Goal: Task Accomplishment & Management: Manage Tasks

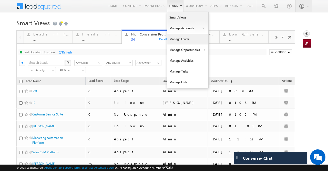
click at [181, 39] on link "Manage Leads" at bounding box center [187, 39] width 41 height 11
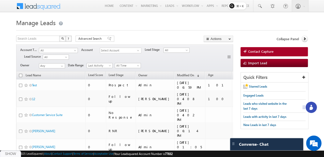
click at [197, 26] on h1 "Manage Leads" at bounding box center [162, 22] width 292 height 10
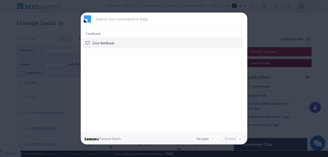
click at [263, 12] on div at bounding box center [164, 78] width 328 height 157
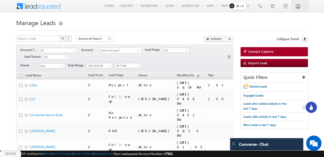
click at [261, 19] on h1 "Manage Leads" at bounding box center [162, 22] width 292 height 10
click at [195, 20] on h1 "Manage Leads" at bounding box center [162, 22] width 292 height 10
drag, startPoint x: 90, startPoint y: 21, endPoint x: 207, endPoint y: 35, distance: 118.1
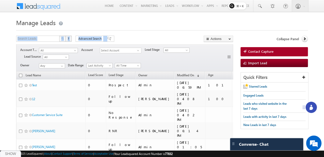
click at [181, 21] on h1 "Manage Leads" at bounding box center [162, 22] width 292 height 10
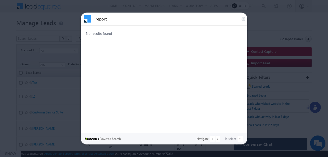
type input "report"
click at [17, 21] on div at bounding box center [164, 78] width 328 height 157
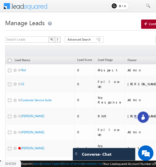
click at [23, 4] on span at bounding box center [28, 5] width 37 height 9
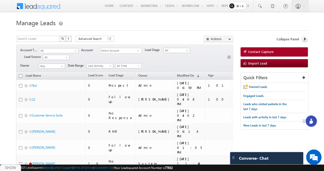
click at [156, 123] on icon at bounding box center [311, 121] width 3 height 3
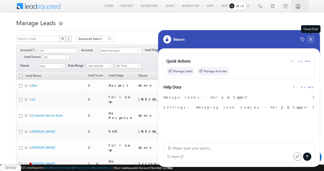
click at [156, 38] on icon at bounding box center [311, 39] width 5 height 5
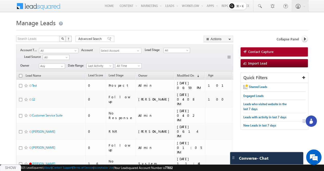
click at [13, 166] on div "Show" at bounding box center [10, 167] width 21 height 7
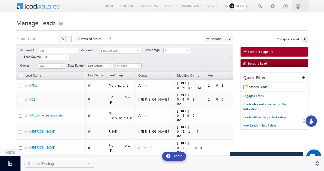
click at [44, 161] on div "Choose Existing" at bounding box center [41, 163] width 26 height 5
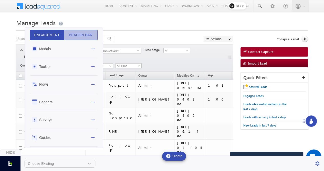
click at [75, 32] on button "Beacon Bar" at bounding box center [81, 35] width 34 height 10
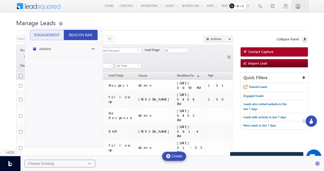
click at [77, 41] on div "Actions" at bounding box center [64, 49] width 68 height 18
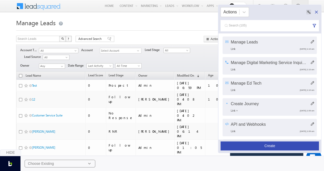
click at [156, 26] on h1 "Manage Leads" at bounding box center [162, 22] width 292 height 10
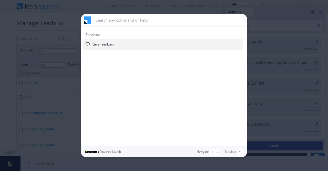
click at [74, 26] on div at bounding box center [164, 85] width 328 height 171
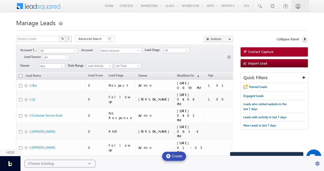
click at [143, 22] on h1 "Manage Leads" at bounding box center [162, 22] width 292 height 10
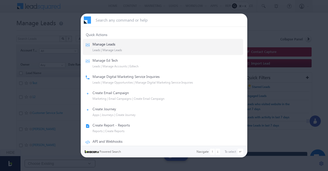
click at [35, 36] on div at bounding box center [164, 85] width 328 height 171
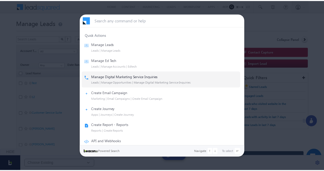
scroll to position [45, 0]
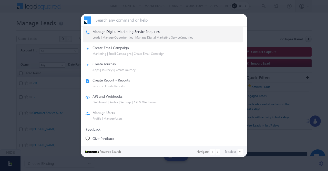
click at [264, 35] on div at bounding box center [164, 85] width 328 height 171
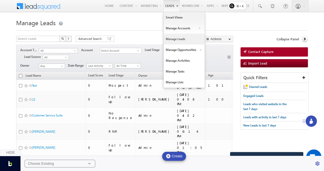
click at [185, 39] on link "Manage Leads" at bounding box center [184, 39] width 41 height 11
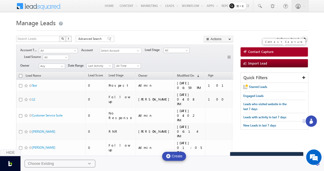
click at [254, 51] on span "Contact Capture" at bounding box center [261, 51] width 25 height 5
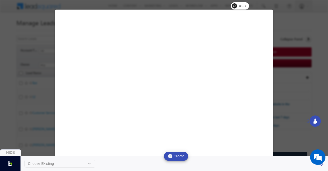
click at [88, 162] on icon at bounding box center [89, 163] width 5 height 5
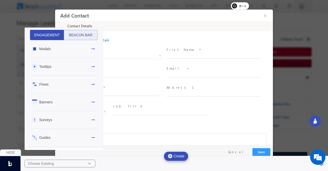
click at [63, 86] on div "Flows" at bounding box center [64, 84] width 68 height 18
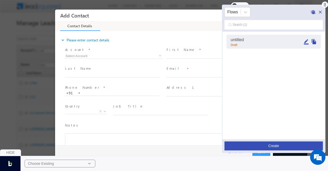
click at [307, 41] on icon "Edit" at bounding box center [306, 41] width 5 height 5
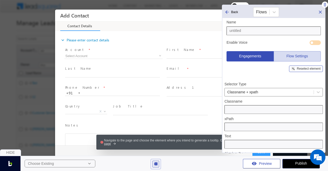
click at [310, 66] on div "Reselect element" at bounding box center [306, 68] width 34 height 6
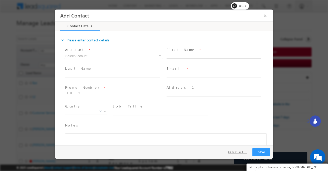
click at [240, 152] on button "Cancel" at bounding box center [237, 151] width 27 height 7
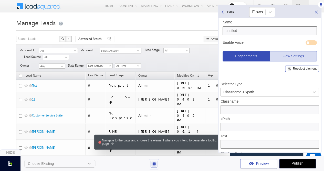
click at [315, 12] on icon at bounding box center [316, 11] width 5 height 5
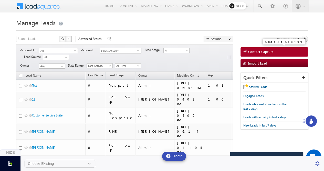
click at [286, 52] on link "Contact Capture" at bounding box center [274, 51] width 67 height 9
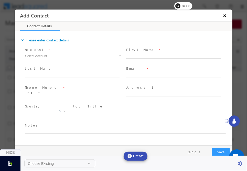
click at [226, 14] on button "×" at bounding box center [225, 15] width 9 height 9
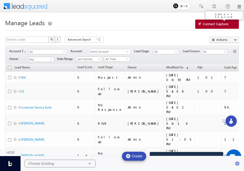
click at [215, 23] on span "Contact Capture" at bounding box center [215, 24] width 25 height 5
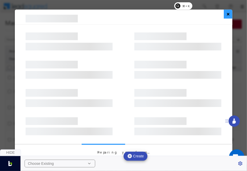
click at [226, 14] on button "×" at bounding box center [228, 13] width 8 height 9
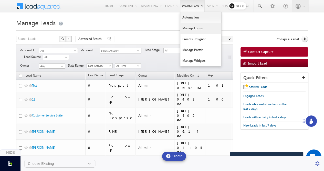
click at [191, 27] on link "Manage Forms" at bounding box center [201, 28] width 41 height 11
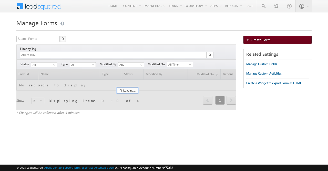
click at [257, 40] on span "Create Form" at bounding box center [261, 39] width 19 height 4
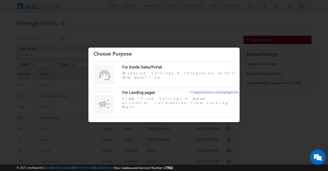
click at [205, 28] on div at bounding box center [164, 85] width 328 height 171
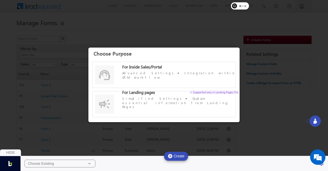
click at [217, 40] on div at bounding box center [164, 85] width 328 height 171
click at [235, 45] on div at bounding box center [164, 85] width 328 height 171
click at [242, 26] on div at bounding box center [164, 85] width 328 height 171
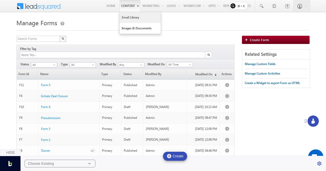
click at [131, 19] on link "Email Library" at bounding box center [140, 17] width 41 height 11
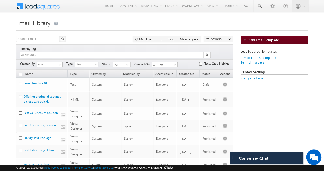
click at [263, 40] on span "Add Email Template" at bounding box center [264, 39] width 31 height 4
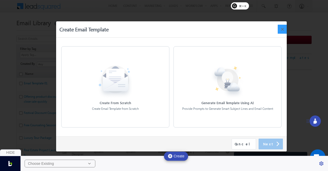
click at [283, 28] on button "×" at bounding box center [282, 29] width 9 height 9
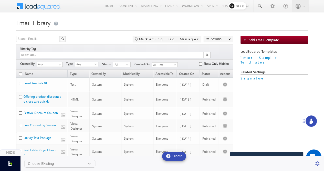
click at [152, 20] on h1 "Email Library" at bounding box center [162, 22] width 292 height 10
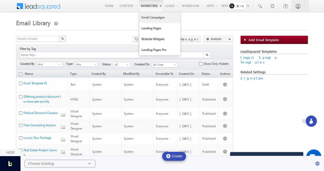
click at [152, 19] on link "Email Campaigns" at bounding box center [160, 17] width 41 height 11
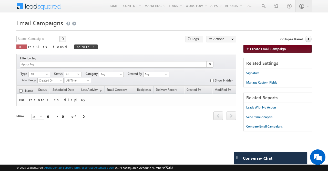
click at [266, 50] on span "Create Email Campaign" at bounding box center [268, 48] width 36 height 4
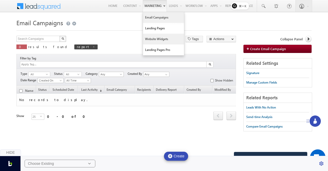
click at [157, 41] on link "Website Widgets" at bounding box center [163, 39] width 41 height 11
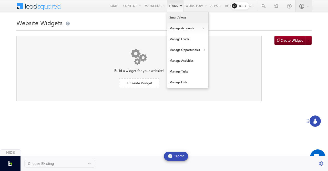
click at [176, 17] on link "Smart Views" at bounding box center [187, 17] width 41 height 11
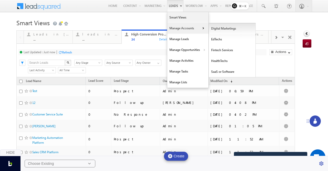
click at [216, 29] on link "Digital Marketings" at bounding box center [232, 28] width 47 height 11
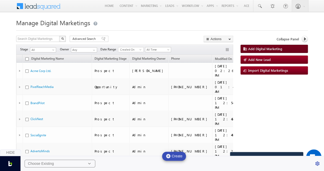
click at [259, 48] on span "Add Digital Marketing" at bounding box center [266, 48] width 34 height 4
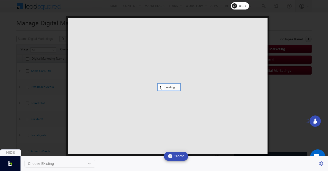
click at [300, 34] on div at bounding box center [164, 85] width 328 height 171
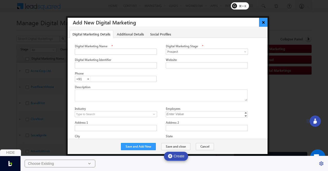
click at [263, 21] on button "×" at bounding box center [263, 22] width 8 height 9
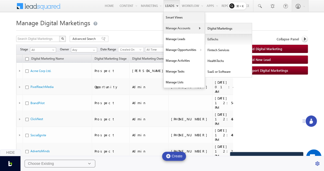
click at [216, 39] on link "EdTechs" at bounding box center [228, 39] width 47 height 11
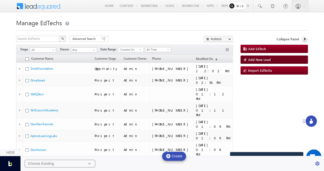
click at [267, 57] on span "Add New Lead" at bounding box center [260, 59] width 23 height 4
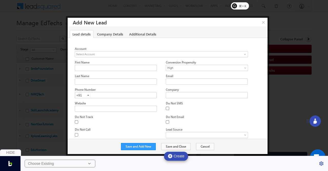
click at [264, 21] on button "×" at bounding box center [264, 22] width 8 height 9
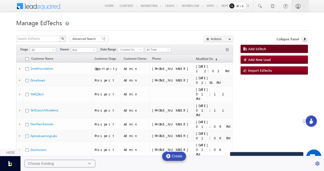
click at [274, 47] on link "Add EdTech" at bounding box center [274, 49] width 67 height 8
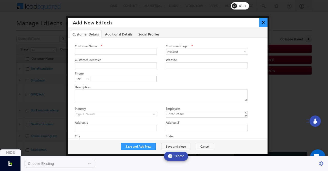
click at [264, 22] on button "×" at bounding box center [263, 22] width 8 height 9
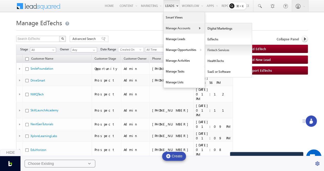
click at [222, 51] on link "Fintech Services" at bounding box center [228, 50] width 47 height 11
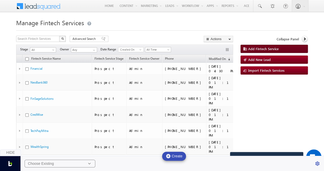
click at [261, 47] on span "Add Fintech Service" at bounding box center [264, 48] width 31 height 4
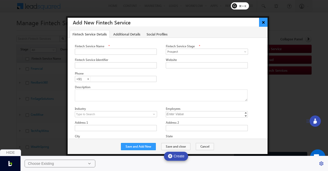
click at [263, 24] on button "×" at bounding box center [263, 22] width 8 height 9
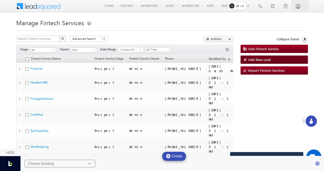
click at [269, 57] on span "Add New Lead" at bounding box center [260, 59] width 23 height 4
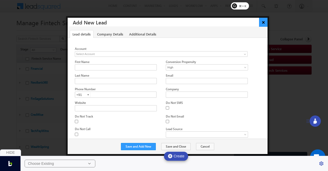
click at [264, 23] on button "×" at bounding box center [263, 22] width 8 height 9
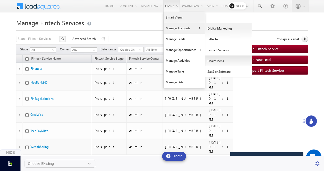
click at [223, 59] on link "HealthTechs" at bounding box center [228, 60] width 47 height 11
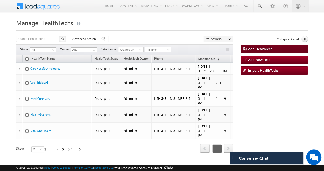
click at [259, 49] on span "Add HealthTech" at bounding box center [261, 48] width 24 height 4
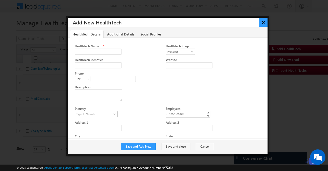
click at [265, 21] on button "×" at bounding box center [263, 22] width 8 height 9
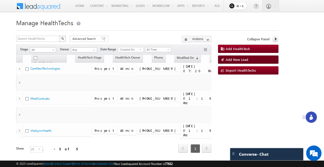
click at [249, 59] on span "Add New Lead" at bounding box center [237, 59] width 23 height 4
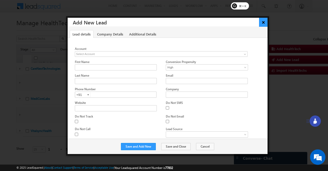
click at [264, 22] on button "×" at bounding box center [263, 22] width 8 height 9
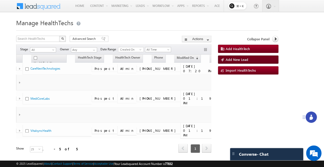
click at [279, 62] on link "Add New Lead" at bounding box center [248, 59] width 61 height 8
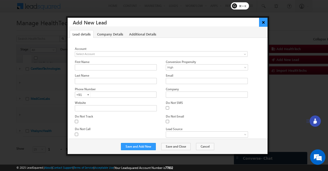
click at [264, 22] on button "×" at bounding box center [263, 22] width 8 height 9
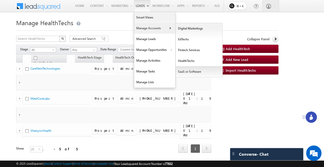
click at [220, 71] on link "SaaS or Software" at bounding box center [199, 71] width 47 height 11
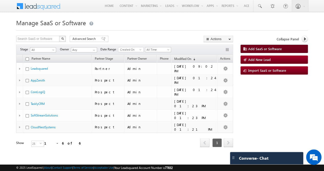
click at [269, 46] on span "Add SaaS or Software" at bounding box center [266, 48] width 34 height 4
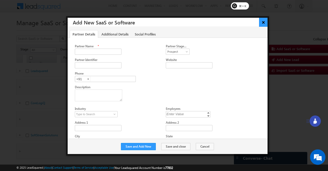
click at [265, 25] on button "×" at bounding box center [263, 22] width 8 height 9
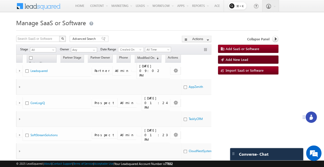
click at [249, 57] on span "Add New Lead" at bounding box center [237, 59] width 23 height 4
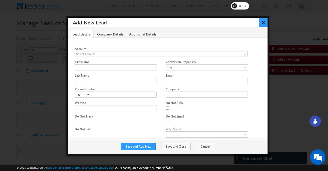
click at [266, 24] on button "×" at bounding box center [263, 22] width 8 height 9
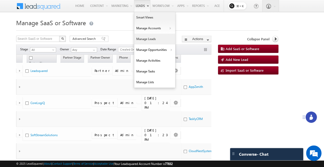
click at [175, 39] on link "Manage Leads" at bounding box center [154, 39] width 41 height 11
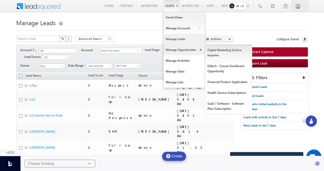
click at [210, 52] on link "Digital Marketing Service Inquiries" at bounding box center [228, 53] width 47 height 16
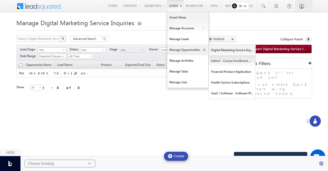
click at [228, 63] on link "Edtech - Course Enrollment Opportunity" at bounding box center [232, 60] width 47 height 11
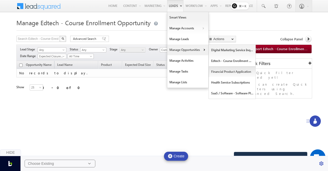
click at [216, 69] on link "Financial Product Application" at bounding box center [232, 71] width 47 height 11
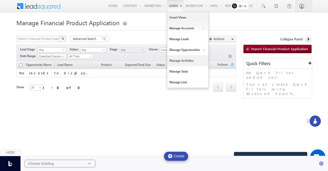
click at [182, 61] on link "Manage Activities" at bounding box center [187, 60] width 41 height 11
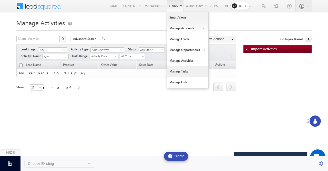
click at [181, 70] on link "Manage Tasks" at bounding box center [187, 71] width 41 height 11
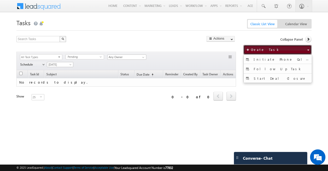
click at [260, 51] on span "Create Task" at bounding box center [265, 49] width 29 height 4
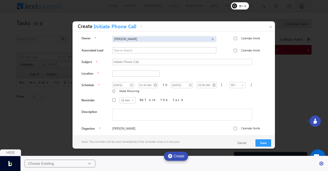
click at [75, 163] on div "Choose Existing" at bounding box center [60, 163] width 71 height 8
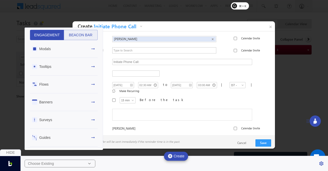
click at [66, 82] on div "Flows" at bounding box center [64, 84] width 68 height 18
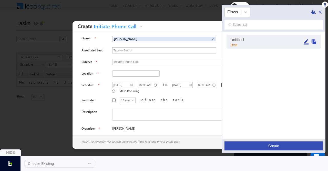
click at [306, 44] on icon "Edit" at bounding box center [306, 41] width 5 height 5
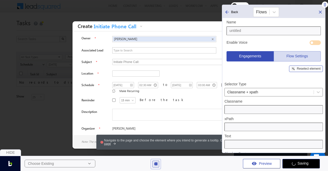
click at [310, 71] on div "Reselect element" at bounding box center [306, 68] width 34 height 6
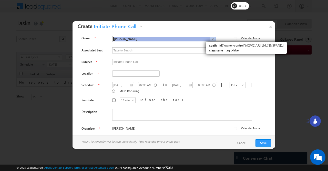
click at [202, 37] on span "[PERSON_NAME]" at bounding box center [162, 39] width 96 height 4
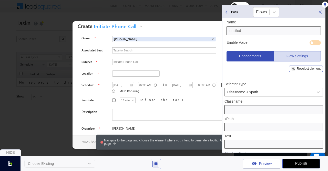
type input "tagit-label"
type input "id("owner-control")/DIV[1]/UL[1]/LI[1]/SPAN[1]"
type input "[PERSON_NAME]"
type input "/Tasks/AllTasks"
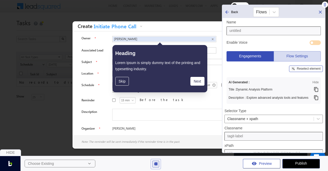
click at [274, 28] on input "untitled" at bounding box center [274, 30] width 94 height 9
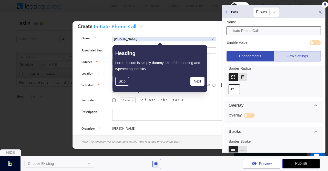
scroll to position [460, 0]
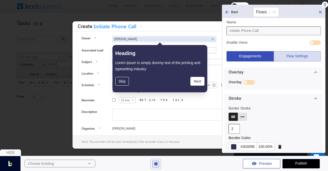
type input "Initiate Phone Call"
click at [249, 144] on div "#303056" at bounding box center [248, 146] width 18 height 8
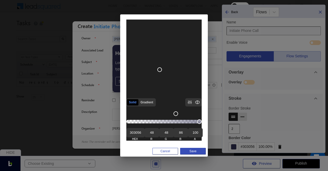
click at [136, 133] on input "303056" at bounding box center [135, 132] width 18 height 9
type input "000000000"
type input "0"
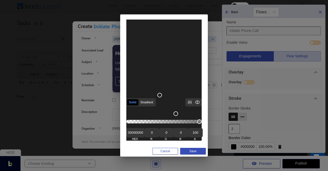
type input "0"
click at [138, 134] on input "0000000000" at bounding box center [135, 132] width 18 height 9
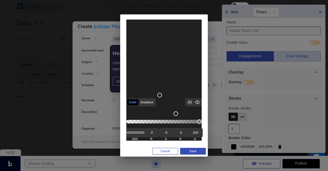
click at [138, 134] on input "0000000000" at bounding box center [135, 132] width 18 height 9
type input "000000"
click at [195, 134] on input "100" at bounding box center [195, 132] width 15 height 9
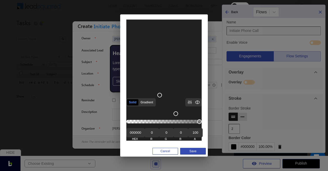
click at [195, 134] on input "100" at bounding box center [195, 132] width 15 height 9
type input "80"
click at [199, 151] on button "Save" at bounding box center [193, 150] width 26 height 7
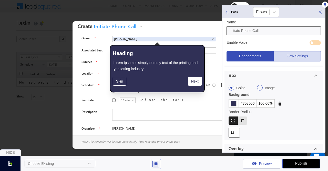
scroll to position [380, 0]
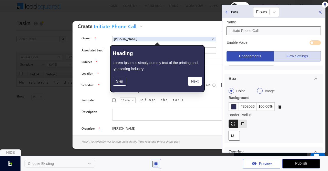
click at [248, 106] on div "#303056" at bounding box center [248, 106] width 18 height 8
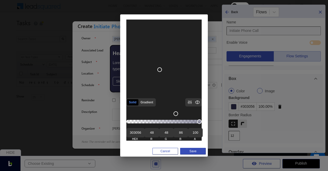
click at [135, 137] on div "HEX" at bounding box center [134, 138] width 17 height 3
drag, startPoint x: 135, startPoint y: 137, endPoint x: 136, endPoint y: 133, distance: 4.2
click at [136, 133] on div "303056 HEX" at bounding box center [134, 134] width 17 height 13
click at [282, 108] on div "Solid Gradient RGB HSL HSV CMYK Saturation Lightness Brightness 303056 HEX 48 R…" at bounding box center [164, 85] width 328 height 171
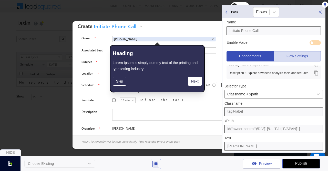
scroll to position [0, 0]
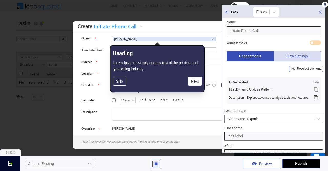
click at [308, 67] on div "Reselect element" at bounding box center [309, 68] width 24 height 3
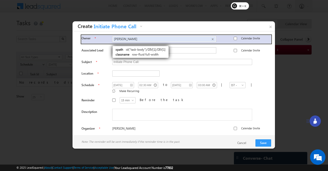
click at [108, 41] on div "Owner Bhavya Bhavya × Calendar Invite" at bounding box center [177, 39] width 190 height 8
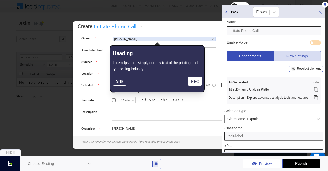
type input "row-fluid full-width"
type input "id("task-body")/DIV[1]/DIV[1]"
type input "OwnerBhavya×Calendar Invite"
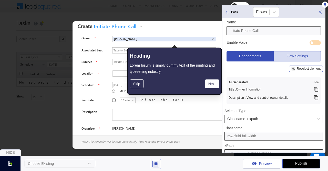
click at [317, 90] on icon at bounding box center [316, 89] width 5 height 5
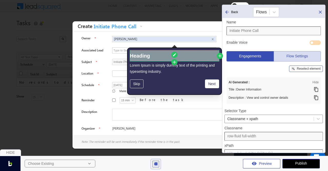
click at [156, 53] on h3 "Heading" at bounding box center [174, 56] width 89 height 8
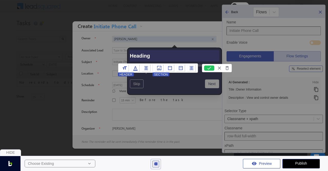
paste h3
click at [207, 68] on icon at bounding box center [209, 67] width 4 height 3
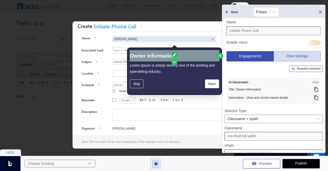
click at [165, 54] on h3 "Owner Information" at bounding box center [174, 56] width 89 height 8
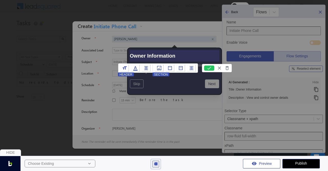
click at [134, 68] on icon at bounding box center [135, 68] width 4 height 5
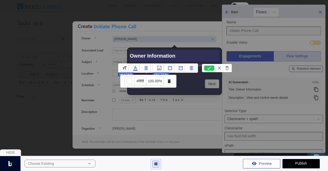
click at [207, 68] on icon at bounding box center [209, 67] width 10 height 5
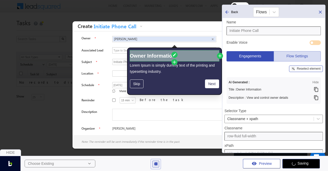
click at [140, 58] on h3 "Owner Information" at bounding box center [174, 56] width 89 height 8
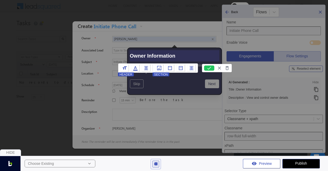
click at [135, 65] on icon at bounding box center [135, 67] width 5 height 5
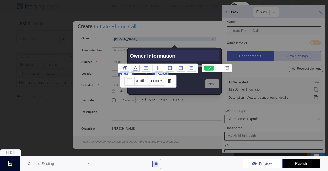
click at [138, 78] on div "#ffffff" at bounding box center [140, 81] width 12 height 8
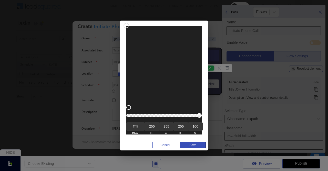
click at [136, 127] on input "ffffff" at bounding box center [135, 126] width 18 height 9
type input "#309afc"
type input "48"
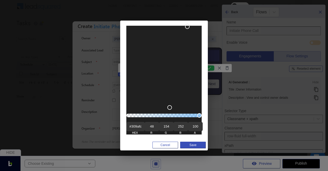
type input "154"
type input "252"
type input "309afc"
click at [187, 143] on button "Save" at bounding box center [193, 144] width 26 height 7
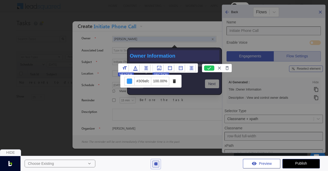
click at [209, 68] on icon at bounding box center [209, 67] width 10 height 5
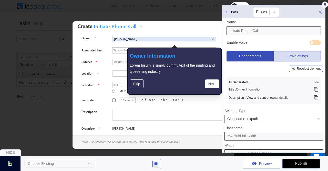
click at [312, 69] on div "Reselect element" at bounding box center [309, 68] width 24 height 3
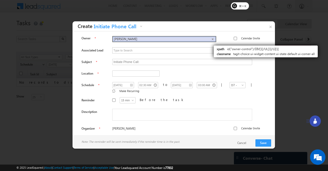
click at [209, 40] on li "Bhavya ×" at bounding box center [164, 39] width 103 height 5
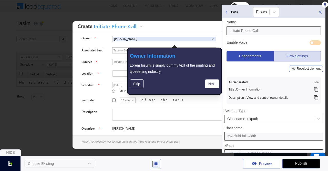
type input "tagit-choice ui-widget-content ui-state-default ui-corner-all"
type input "id("owner-control")/DIV[1]/UL[1]/LI[1]"
type input "Bhavya×"
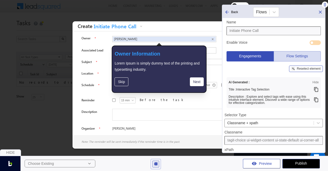
click at [293, 69] on rect at bounding box center [294, 69] width 4 height 4
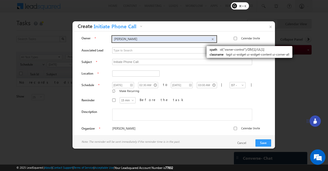
click at [202, 41] on ul "Bhavya ×" at bounding box center [164, 39] width 104 height 6
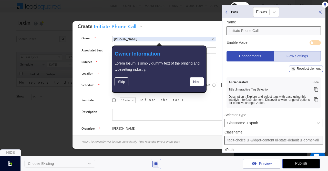
type input "tagit ui-widget ui-widget-content ui-corner-all"
type input "id("owner-control")/DIV[1]/UL[1]"
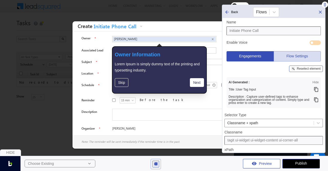
click at [316, 101] on icon at bounding box center [316, 99] width 4 height 5
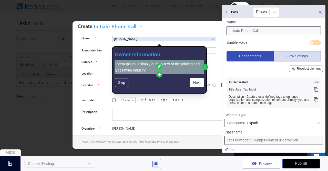
click at [136, 65] on span at bounding box center [136, 64] width 1 height 4
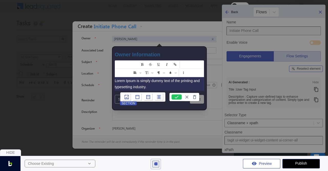
click at [140, 81] on span "is simply dummy text of the printing and typesetting industry." at bounding box center [157, 83] width 85 height 10
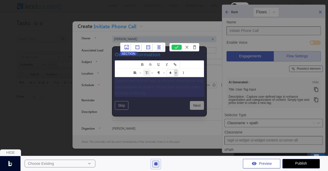
click at [176, 74] on span "Fill color or set the text color" at bounding box center [176, 72] width 4 height 7
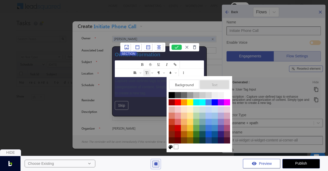
click at [210, 85] on span "Text" at bounding box center [214, 84] width 25 height 5
click at [176, 146] on input "#ffffff" at bounding box center [176, 146] width 5 height 5
click at [202, 146] on div "#ffffff" at bounding box center [200, 147] width 62 height 6
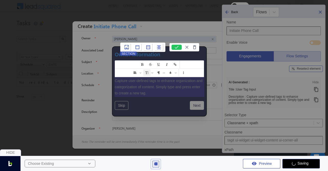
click at [176, 45] on icon at bounding box center [177, 47] width 10 height 5
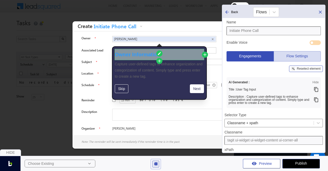
click at [154, 53] on h3 "Owner Information" at bounding box center [159, 54] width 89 height 8
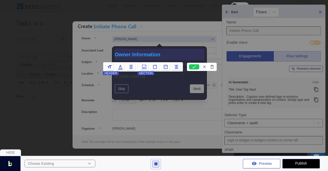
click at [122, 68] on icon at bounding box center [120, 66] width 5 height 5
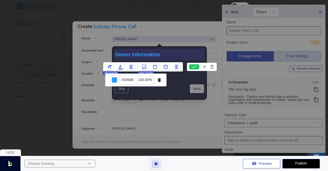
click at [128, 81] on div "#309afc" at bounding box center [128, 80] width 17 height 8
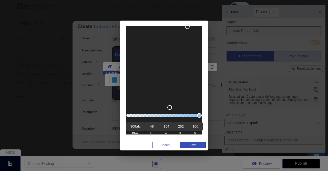
click at [136, 128] on input "309afc" at bounding box center [135, 126] width 18 height 9
type input "000"
type input "0"
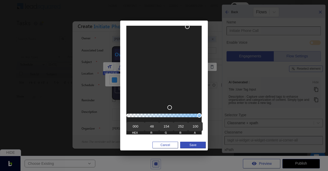
type input "0"
type input "000000"
click at [195, 126] on input "100" at bounding box center [195, 126] width 15 height 9
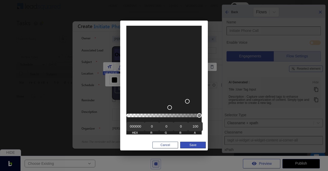
click at [195, 126] on input "100" at bounding box center [195, 126] width 15 height 9
click at [194, 144] on button "Save" at bounding box center [193, 144] width 26 height 7
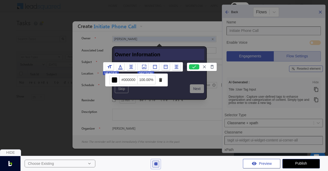
click at [192, 66] on icon at bounding box center [194, 66] width 10 height 5
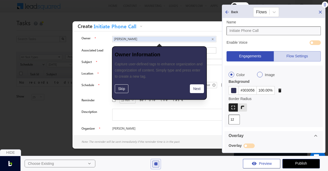
scroll to position [400, 0]
click at [247, 87] on div "#303056" at bounding box center [248, 91] width 18 height 8
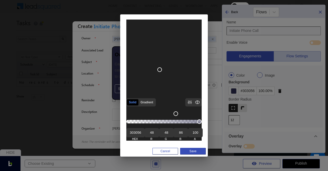
click at [126, 135] on input "303056" at bounding box center [135, 132] width 18 height 9
click at [136, 131] on input "303056" at bounding box center [135, 132] width 18 height 9
type input "fffff"
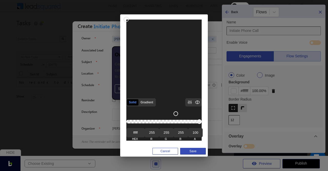
type input "255"
type input "ffffff"
click at [186, 151] on button "Save" at bounding box center [193, 150] width 26 height 7
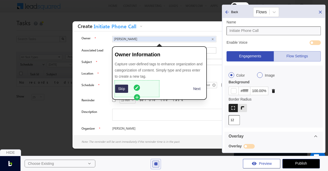
click at [123, 83] on div "Skip" at bounding box center [137, 88] width 45 height 17
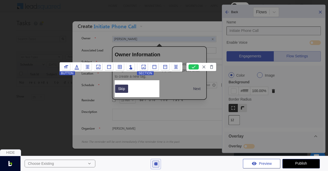
click at [96, 65] on icon at bounding box center [98, 67] width 4 height 4
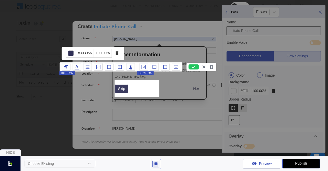
click at [86, 53] on div "#303056" at bounding box center [85, 53] width 18 height 8
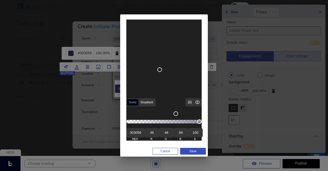
click at [136, 132] on input "303056" at bounding box center [135, 132] width 18 height 9
type input "fffffff"
type input "255"
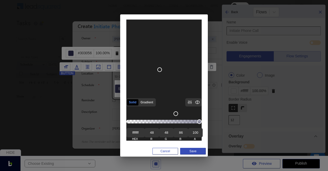
type input "255"
type input "ffffff"
click at [187, 151] on button "Save" at bounding box center [193, 150] width 26 height 7
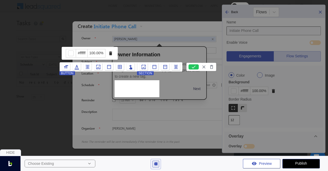
click at [109, 66] on icon at bounding box center [109, 66] width 5 height 5
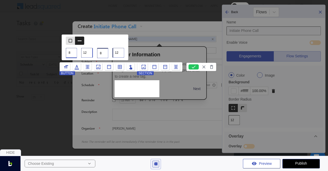
click at [120, 67] on icon at bounding box center [119, 66] width 5 height 5
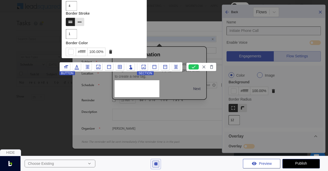
click at [85, 51] on div "#ffffff" at bounding box center [82, 52] width 12 height 8
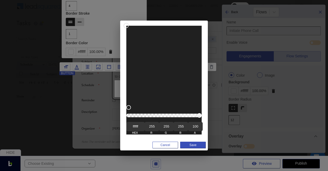
click at [137, 126] on input "ffffff" at bounding box center [135, 126] width 18 height 9
type input "00000"
type input "0"
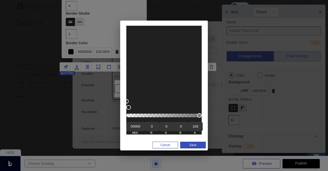
type input "0"
type input "000000"
click at [193, 127] on input "100" at bounding box center [195, 126] width 15 height 9
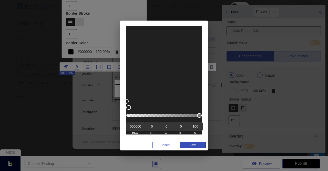
click at [193, 127] on input "100" at bounding box center [195, 126] width 15 height 9
type input "20"
click at [197, 144] on button "Save" at bounding box center [193, 144] width 26 height 7
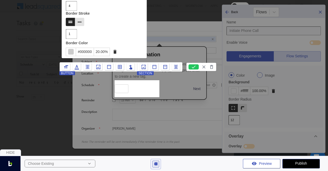
click at [76, 66] on icon at bounding box center [76, 66] width 5 height 5
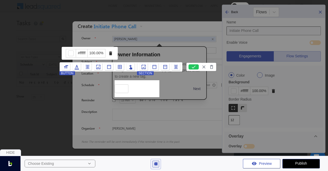
click at [83, 51] on div "#ffffff" at bounding box center [82, 53] width 12 height 8
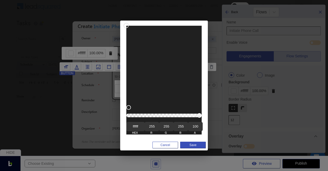
click at [135, 128] on input "ffffff" at bounding box center [135, 126] width 18 height 9
type input "00000"
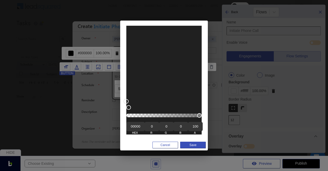
type input "0"
type input "000000"
click at [195, 126] on input "100" at bounding box center [195, 126] width 15 height 9
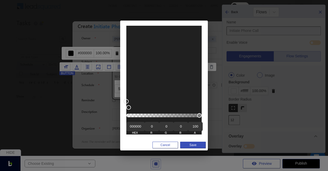
click at [195, 126] on input "100" at bounding box center [195, 126] width 15 height 9
type input "80"
click at [202, 142] on button "Save" at bounding box center [193, 144] width 26 height 7
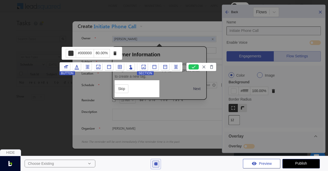
click at [192, 66] on icon at bounding box center [194, 66] width 10 height 5
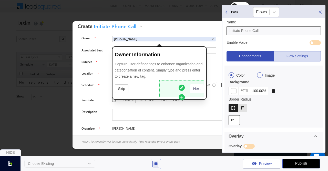
click at [193, 87] on button "Next" at bounding box center [197, 88] width 14 height 9
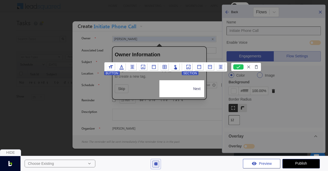
click at [234, 67] on icon at bounding box center [238, 66] width 10 height 5
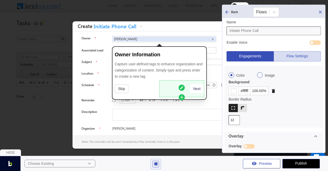
click at [192, 86] on button "Next" at bounding box center [197, 88] width 14 height 9
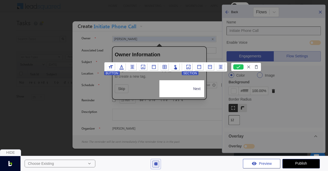
click at [121, 66] on icon at bounding box center [122, 67] width 4 height 5
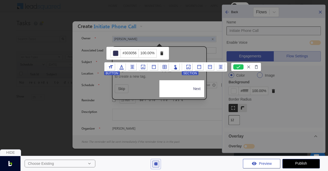
click at [143, 68] on icon at bounding box center [143, 67] width 4 height 4
click at [128, 53] on div "#ffffff" at bounding box center [127, 53] width 12 height 8
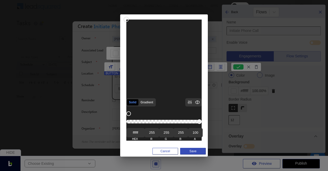
click at [136, 132] on input "ffffff" at bounding box center [135, 132] width 18 height 9
type input "#309afc"
type input "48"
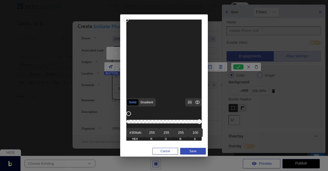
type input "154"
type input "252"
type input "309afc"
click at [191, 152] on button "Save" at bounding box center [193, 150] width 26 height 7
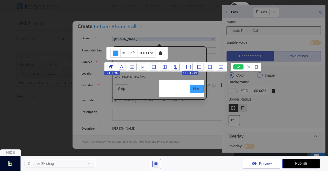
click at [123, 67] on icon at bounding box center [121, 66] width 5 height 5
click at [128, 56] on div "#303056" at bounding box center [130, 53] width 18 height 8
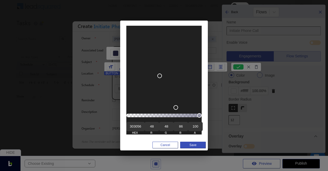
click at [137, 128] on input "303056" at bounding box center [135, 126] width 18 height 9
type input "fffff"
type input "255"
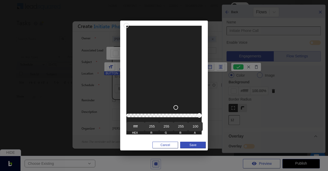
type input "255"
type input "ffffff"
click at [189, 144] on button "Save" at bounding box center [193, 144] width 26 height 7
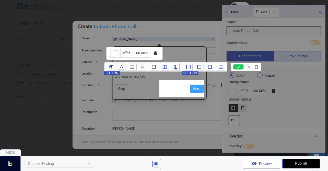
click at [240, 66] on icon at bounding box center [238, 66] width 10 height 5
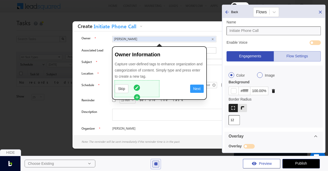
click at [137, 85] on icon at bounding box center [137, 87] width 4 height 4
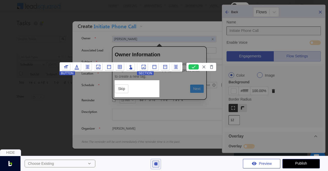
click at [118, 67] on icon at bounding box center [120, 67] width 4 height 4
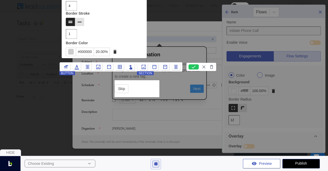
click at [110, 68] on icon at bounding box center [109, 67] width 4 height 4
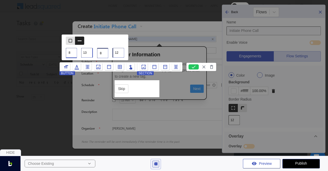
click at [89, 52] on input "13" at bounding box center [87, 53] width 12 height 10
click at [89, 52] on input "14" at bounding box center [87, 53] width 12 height 10
click at [89, 52] on input "15" at bounding box center [87, 53] width 12 height 10
click at [89, 52] on input "16" at bounding box center [87, 53] width 12 height 10
click at [89, 52] on input "17" at bounding box center [87, 53] width 12 height 10
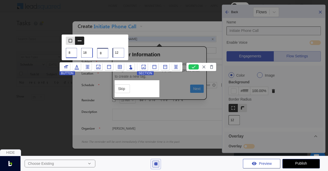
click at [89, 52] on input "18" at bounding box center [87, 53] width 12 height 10
click at [89, 52] on input "19" at bounding box center [87, 53] width 12 height 10
type input "18"
click at [89, 54] on input "18" at bounding box center [87, 53] width 12 height 10
click at [120, 53] on input "13" at bounding box center [119, 53] width 12 height 10
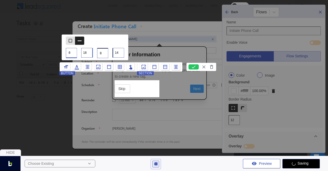
click at [120, 53] on input "14" at bounding box center [119, 53] width 12 height 10
click at [120, 53] on input "15" at bounding box center [119, 53] width 12 height 10
click at [120, 53] on input "16" at bounding box center [119, 53] width 12 height 10
click at [120, 53] on input "17" at bounding box center [119, 53] width 12 height 10
type input "18"
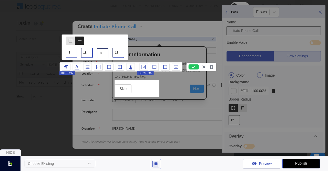
click at [120, 53] on input "18" at bounding box center [119, 53] width 12 height 10
click at [194, 68] on icon at bounding box center [194, 66] width 10 height 5
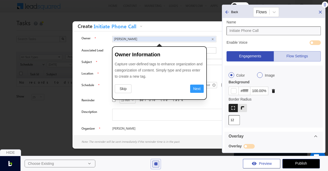
scroll to position [464, 0]
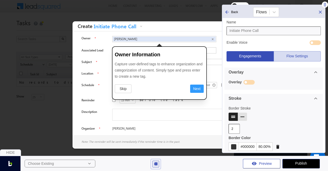
click at [245, 144] on div "#000000" at bounding box center [248, 146] width 18 height 8
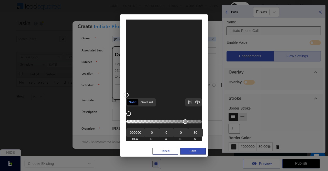
click at [139, 134] on input "000000" at bounding box center [135, 132] width 18 height 9
type input "#309afc"
type input "48"
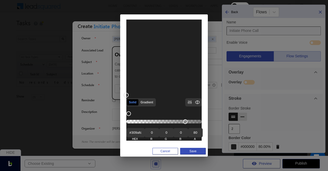
type input "154"
type input "252"
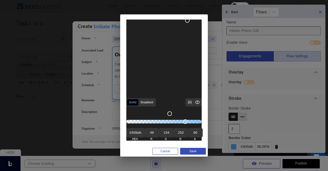
type input "309afc"
click at [198, 150] on button "Save" at bounding box center [193, 150] width 26 height 7
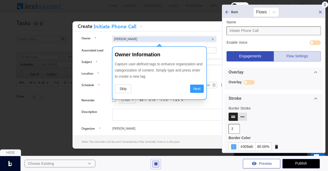
click at [250, 144] on div "#309afc" at bounding box center [247, 146] width 17 height 8
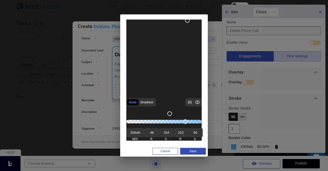
click at [135, 136] on input "309afc" at bounding box center [135, 132] width 18 height 9
type input "0000000"
type input "0"
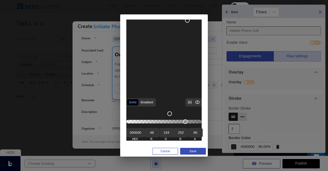
type input "0"
type input "000000"
click at [191, 151] on button "Save" at bounding box center [193, 150] width 26 height 7
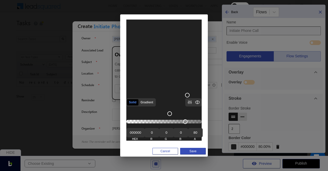
scroll to position [0, 0]
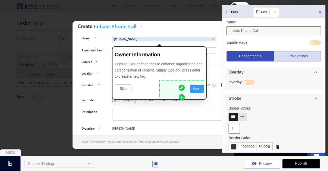
click at [183, 86] on icon at bounding box center [182, 87] width 4 height 4
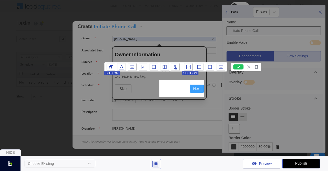
click at [152, 67] on icon at bounding box center [154, 67] width 4 height 4
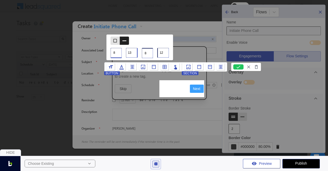
click at [133, 52] on input "13" at bounding box center [132, 53] width 12 height 10
click at [133, 52] on input "14" at bounding box center [132, 53] width 12 height 10
click at [133, 52] on input "15" at bounding box center [132, 53] width 12 height 10
click at [133, 52] on input "16" at bounding box center [132, 53] width 12 height 10
click at [133, 52] on input "17" at bounding box center [132, 53] width 12 height 10
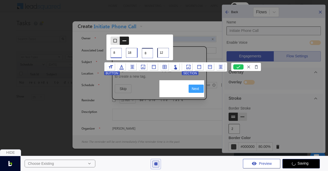
type input "18"
click at [133, 52] on input "18" at bounding box center [132, 53] width 12 height 10
click at [165, 52] on input "13" at bounding box center [163, 53] width 12 height 10
click at [165, 52] on input "14" at bounding box center [163, 53] width 12 height 10
click at [165, 52] on input "15" at bounding box center [163, 53] width 12 height 10
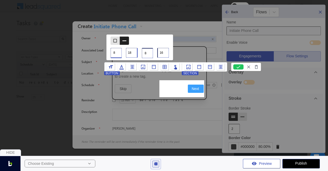
click at [165, 52] on input "16" at bounding box center [163, 53] width 12 height 10
click at [165, 52] on input "17" at bounding box center [163, 53] width 12 height 10
type input "18"
click at [165, 52] on input "18" at bounding box center [163, 53] width 12 height 10
click at [238, 67] on icon at bounding box center [238, 66] width 10 height 5
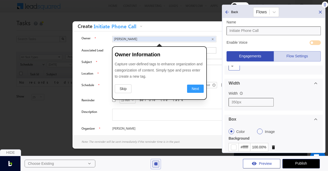
scroll to position [343, 0]
click at [235, 102] on input "350px" at bounding box center [251, 103] width 45 height 9
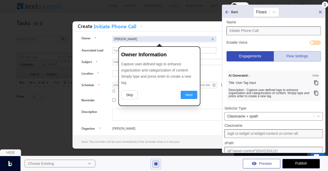
scroll to position [0, 0]
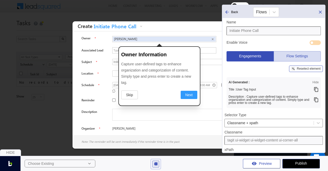
type input "300px"
click at [156, 163] on img at bounding box center [155, 163] width 5 height 5
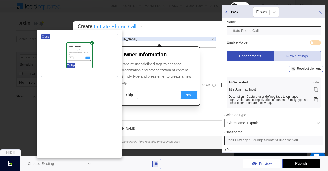
click at [85, 68] on icon at bounding box center [85, 68] width 3 height 3
click at [0, 0] on icon at bounding box center [0, 0] width 0 height 0
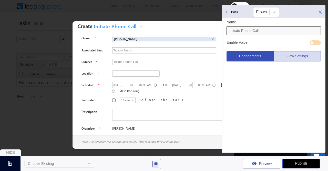
click at [155, 165] on img at bounding box center [155, 163] width 5 height 5
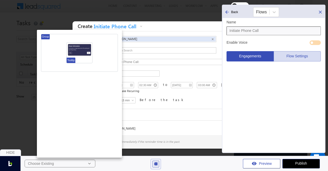
click at [228, 12] on div at bounding box center [164, 85] width 328 height 171
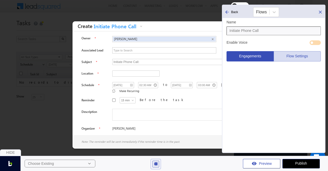
click at [228, 12] on icon at bounding box center [227, 11] width 5 height 5
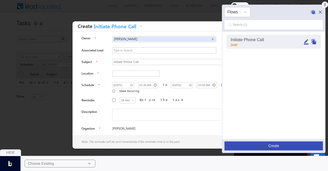
click at [306, 41] on icon "Edit" at bounding box center [306, 41] width 5 height 5
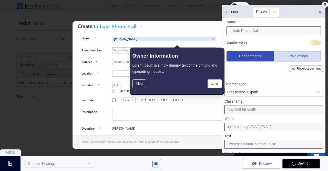
click at [156, 163] on img at bounding box center [155, 163] width 5 height 5
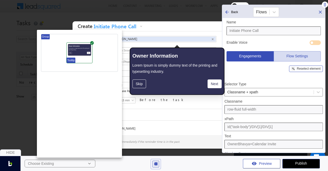
click at [311, 64] on div at bounding box center [164, 85] width 328 height 171
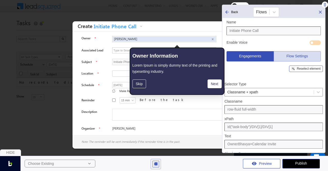
click at [311, 68] on div "Reselect element" at bounding box center [309, 68] width 24 height 3
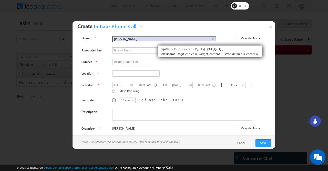
click at [154, 40] on li "Bhavya ×" at bounding box center [164, 39] width 103 height 5
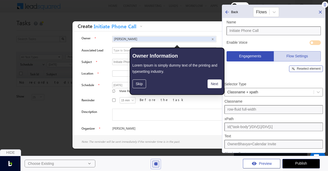
type input "tagit-choice ui-widget-content ui-state-default ui-corner-all"
type input "id("owner-control")/DIV[1]/UL[1]/LI[1]"
type input "Bhavya×"
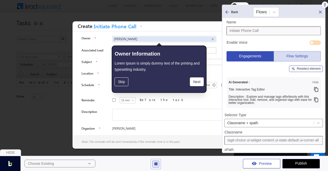
click at [303, 70] on div "Reselect element" at bounding box center [309, 68] width 24 height 3
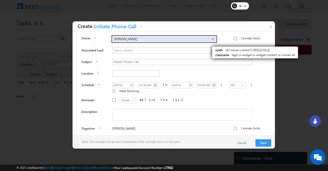
click at [207, 41] on ul "Bhavya ×" at bounding box center [164, 39] width 104 height 6
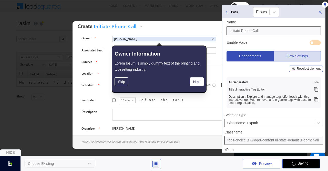
type input "tagit ui-widget ui-widget-content ui-corner-all"
type input "id("owner-control")/DIV[1]/UL[1]"
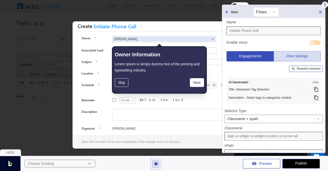
click at [315, 96] on icon at bounding box center [316, 97] width 4 height 5
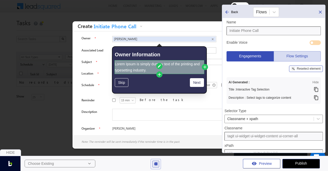
click at [131, 65] on span "Lorem Ipsum is simply dummy text of the printing and typesetting industry." at bounding box center [157, 67] width 85 height 10
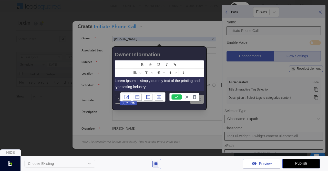
click at [164, 82] on p "Lorem Ipsum is simply dummy text of the printing and typesetting industry." at bounding box center [159, 83] width 89 height 12
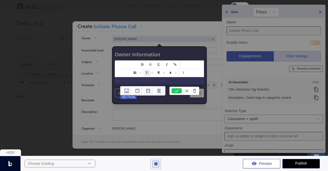
click at [177, 90] on icon at bounding box center [177, 90] width 10 height 5
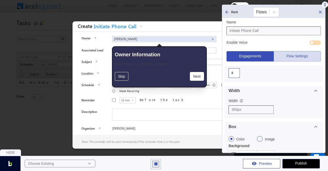
scroll to position [333, 0]
click at [236, 108] on input "350px" at bounding box center [251, 109] width 45 height 9
click at [234, 108] on input "350px" at bounding box center [251, 109] width 45 height 9
click at [235, 107] on input "350px" at bounding box center [251, 109] width 45 height 9
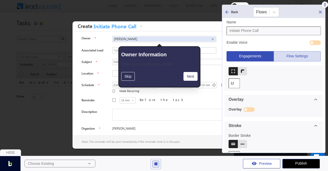
scroll to position [460, 0]
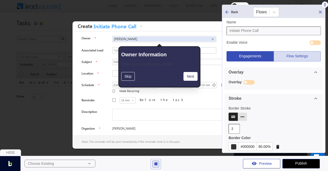
type input "300px"
click at [245, 143] on div "#000000" at bounding box center [248, 146] width 18 height 8
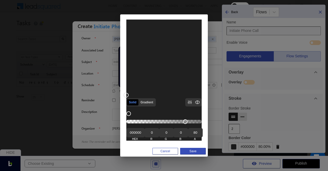
click at [133, 135] on input "000000" at bounding box center [135, 132] width 18 height 9
type input "#309afc"
type input "48"
type input "154"
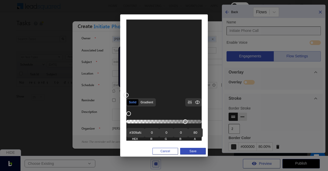
type input "252"
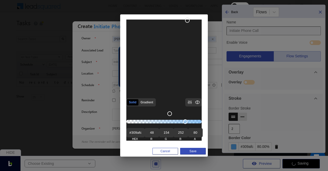
type input "309afc"
click at [195, 150] on button "Save" at bounding box center [193, 150] width 26 height 7
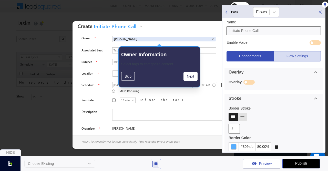
click at [246, 143] on div "#309afc" at bounding box center [247, 146] width 17 height 8
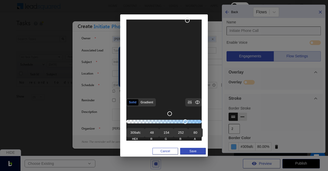
click at [132, 132] on input "309afc" at bounding box center [135, 132] width 18 height 9
type input "000000"
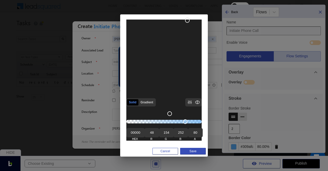
type input "0"
type input "000000"
click at [189, 152] on button "Save" at bounding box center [193, 150] width 26 height 7
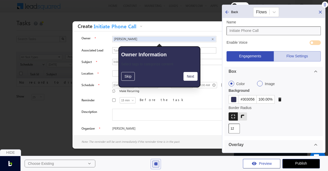
scroll to position [387, 0]
click at [247, 97] on div "#303056" at bounding box center [248, 100] width 18 height 8
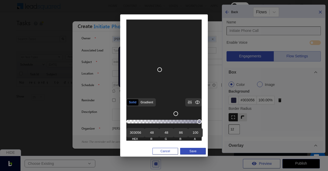
click at [283, 94] on div "Solid Gradient RGB HSL HSV CMYK Saturation Lightness Brightness 303056 HEX 48 R…" at bounding box center [164, 85] width 328 height 171
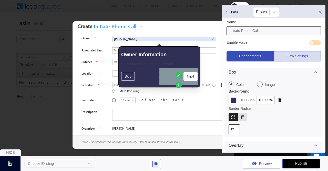
click at [189, 79] on button "Next" at bounding box center [191, 76] width 14 height 9
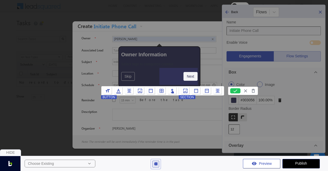
click at [140, 91] on icon at bounding box center [139, 90] width 5 height 5
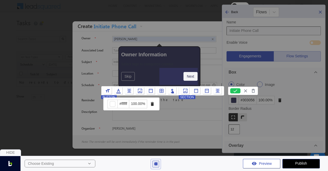
click at [125, 99] on div "#ffffff 100.00%" at bounding box center [127, 103] width 40 height 9
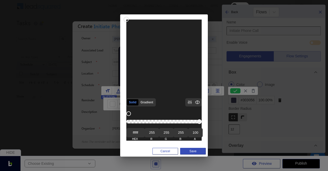
click at [139, 134] on input "ffffff" at bounding box center [135, 132] width 18 height 9
type input "#309afc"
type input "48"
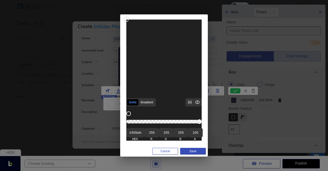
type input "154"
type input "252"
type input "309afc"
click at [191, 152] on button "Save" at bounding box center [193, 150] width 26 height 7
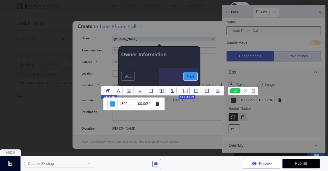
click at [118, 91] on icon at bounding box center [118, 91] width 4 height 5
click at [126, 101] on div "#303056" at bounding box center [126, 104] width 18 height 8
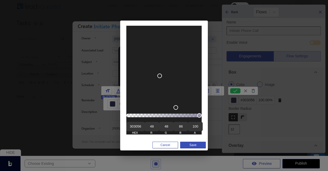
click at [134, 127] on input "303056" at bounding box center [135, 126] width 18 height 9
type input "ffffffff"
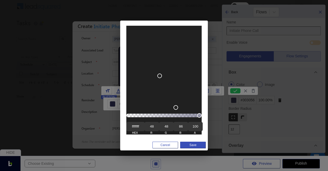
type input "255"
type input "ffffff"
click at [191, 144] on button "Save" at bounding box center [193, 144] width 26 height 7
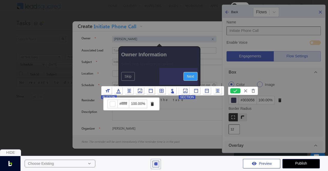
click at [233, 90] on icon at bounding box center [235, 90] width 10 height 5
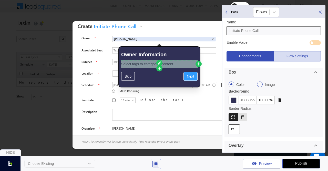
click at [147, 63] on p "Select tags to categorize content" at bounding box center [159, 64] width 76 height 6
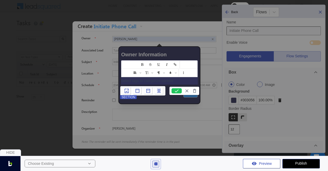
click at [145, 82] on p "Select tags to categorize content" at bounding box center [159, 80] width 76 height 6
click at [176, 73] on icon "Fill color or set the text color" at bounding box center [176, 72] width 2 height 1
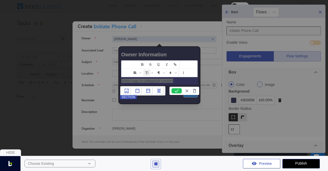
click at [178, 90] on icon at bounding box center [177, 90] width 4 height 3
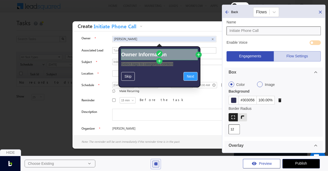
click at [153, 53] on h3 "Owner Information" at bounding box center [159, 54] width 76 height 8
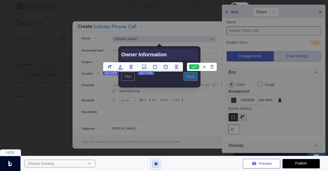
click at [134, 56] on h3 "Owner Information" at bounding box center [159, 54] width 76 height 8
click at [121, 66] on icon at bounding box center [120, 67] width 4 height 5
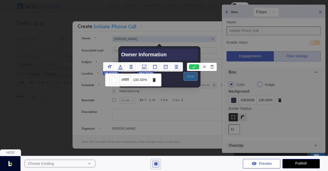
click at [127, 80] on div "#ffffff" at bounding box center [126, 80] width 12 height 8
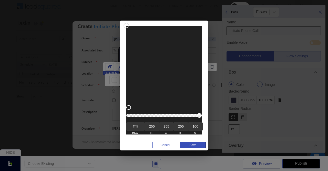
click at [135, 128] on input "ffffff" at bounding box center [135, 126] width 18 height 9
type input "00000000"
type input "0"
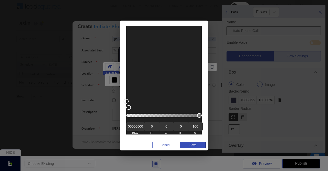
type input "0"
type input "000000"
click at [191, 128] on input "100" at bounding box center [195, 126] width 15 height 9
click at [194, 127] on input "100" at bounding box center [195, 126] width 15 height 9
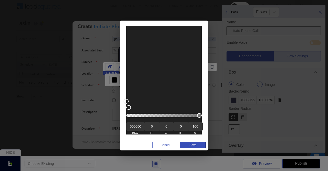
click at [194, 127] on input "100" at bounding box center [195, 126] width 15 height 9
type input "80"
click at [202, 145] on button "Save" at bounding box center [193, 144] width 26 height 7
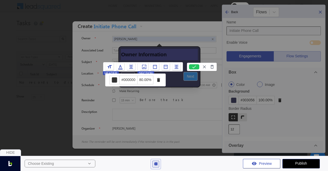
click at [192, 66] on icon at bounding box center [194, 66] width 10 height 5
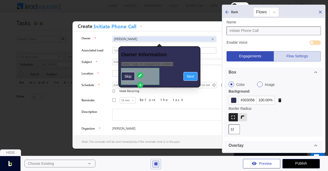
click at [129, 78] on button "Skip" at bounding box center [128, 76] width 14 height 9
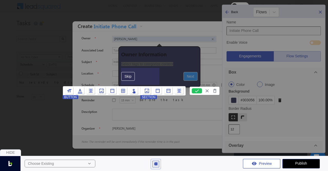
click at [81, 91] on icon at bounding box center [80, 91] width 4 height 5
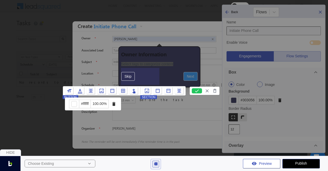
click at [85, 103] on div "#ffffff" at bounding box center [85, 104] width 12 height 8
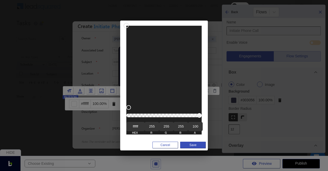
click at [190, 144] on button "Save" at bounding box center [193, 144] width 26 height 7
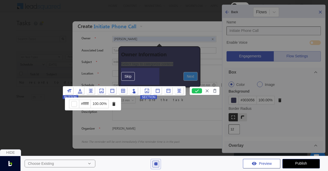
click at [101, 91] on icon at bounding box center [101, 90] width 5 height 5
click at [88, 100] on div "#303056" at bounding box center [88, 104] width 18 height 8
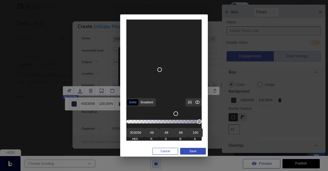
click at [96, 107] on div "Solid Gradient RGB HSL HSV CMYK Saturation Lightness Brightness 303056 HEX 48 R…" at bounding box center [164, 85] width 328 height 171
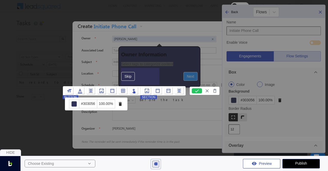
click at [79, 94] on div "button #303056 100.00% section" at bounding box center [124, 90] width 123 height 9
click at [80, 89] on icon at bounding box center [80, 91] width 4 height 5
click at [83, 101] on div "#ffffff" at bounding box center [85, 104] width 12 height 8
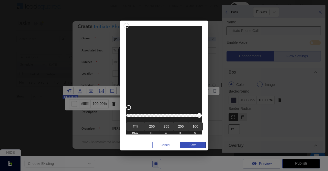
click at [134, 126] on input "ffffff" at bounding box center [135, 126] width 18 height 9
type input "000000"
type input "0"
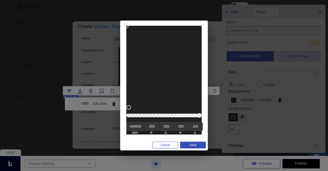
type input "0"
type input "000000"
click at [195, 125] on input "100" at bounding box center [195, 126] width 15 height 9
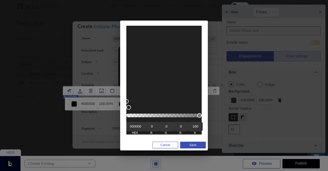
click at [195, 125] on input "100" at bounding box center [195, 126] width 15 height 9
type input "80"
click at [202, 143] on button "Save" at bounding box center [193, 144] width 26 height 7
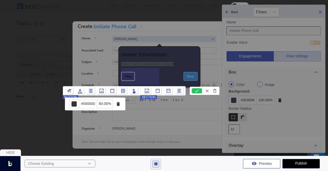
click at [101, 90] on icon at bounding box center [101, 90] width 5 height 5
click at [113, 90] on icon at bounding box center [112, 90] width 5 height 5
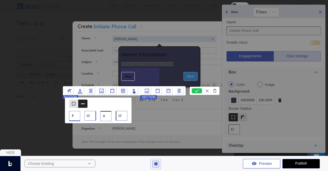
click at [121, 90] on icon at bounding box center [123, 90] width 5 height 5
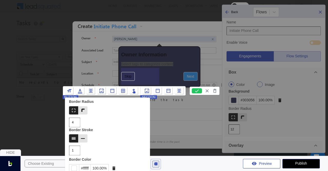
click at [86, 167] on div "#ffffff" at bounding box center [85, 168] width 12 height 8
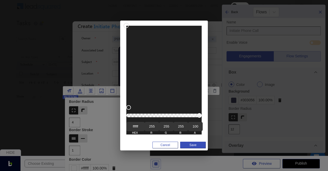
click at [138, 126] on input "ffffff" at bounding box center [135, 126] width 18 height 9
type input "ffffff"
click at [197, 143] on button "Save" at bounding box center [193, 144] width 26 height 7
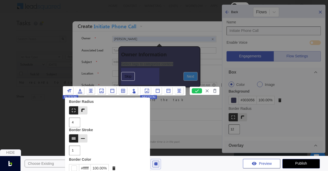
click at [193, 87] on div at bounding box center [205, 90] width 30 height 8
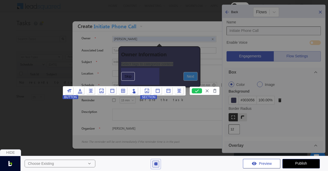
click at [196, 90] on icon at bounding box center [197, 90] width 4 height 3
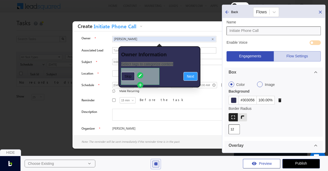
click at [131, 74] on span "Skip" at bounding box center [128, 76] width 7 height 4
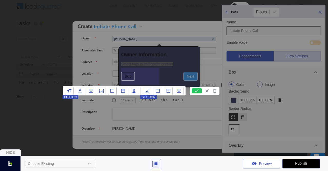
click at [122, 89] on icon at bounding box center [123, 90] width 5 height 5
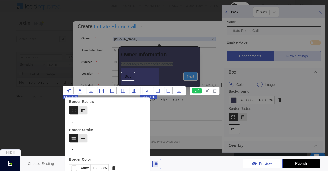
click at [86, 166] on div "#ffffff" at bounding box center [85, 168] width 12 height 8
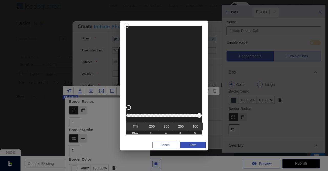
click at [133, 125] on input "ffffff" at bounding box center [135, 126] width 18 height 9
type input "000000000"
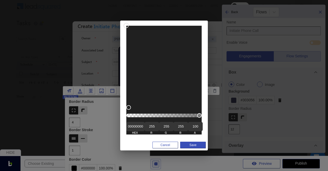
type input "0"
type input "000000"
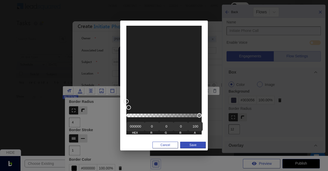
click at [197, 125] on input "100" at bounding box center [195, 126] width 15 height 9
type input "30"
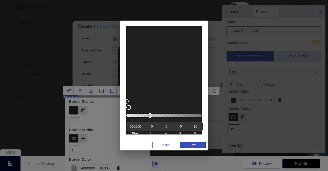
click at [200, 144] on button "Save" at bounding box center [193, 144] width 26 height 7
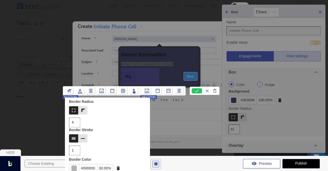
click at [110, 91] on icon at bounding box center [112, 90] width 5 height 5
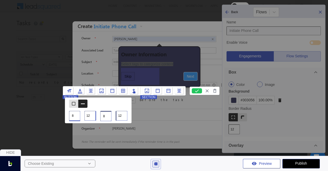
click at [103, 90] on icon at bounding box center [102, 90] width 4 height 4
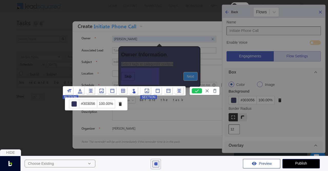
click at [88, 102] on div "#303056" at bounding box center [88, 104] width 18 height 8
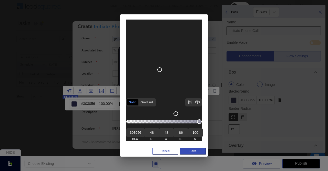
click at [135, 134] on input "303056" at bounding box center [135, 132] width 18 height 9
type input "fffff"
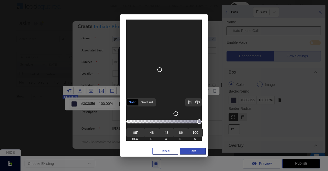
type input "255"
type input "ffffff"
click at [189, 153] on button "Save" at bounding box center [193, 150] width 26 height 7
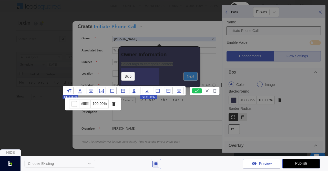
click at [194, 91] on icon at bounding box center [197, 90] width 10 height 5
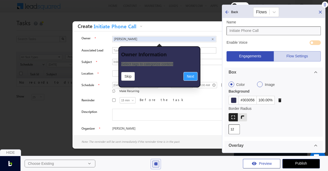
click at [247, 96] on div "#303056" at bounding box center [248, 100] width 18 height 8
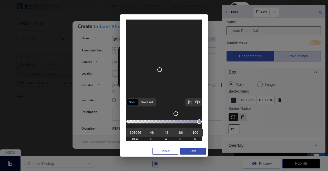
click at [134, 129] on input "303056" at bounding box center [135, 132] width 18 height 9
type input "fffffff"
type input "255"
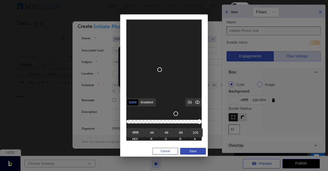
type input "255"
type input "ffffff"
click at [201, 151] on button "Save" at bounding box center [193, 150] width 26 height 7
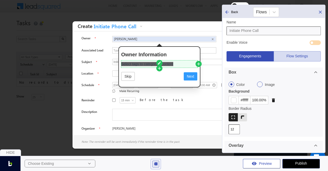
click at [151, 62] on span "Select tags to categorize content" at bounding box center [147, 64] width 52 height 4
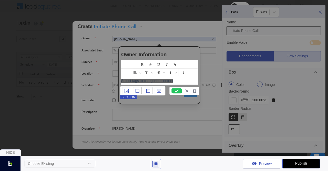
click at [162, 81] on span "Select tags to categorize content" at bounding box center [147, 80] width 52 height 4
click at [177, 72] on span "Fill color or set the text color" at bounding box center [176, 72] width 4 height 7
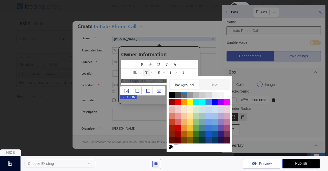
click at [185, 83] on span "Background" at bounding box center [184, 84] width 25 height 5
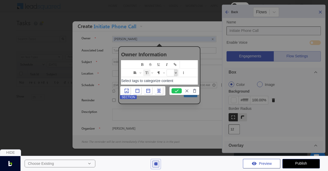
click at [177, 73] on span "Fill color or set the text color" at bounding box center [176, 72] width 4 height 7
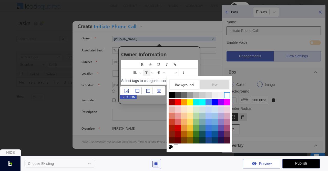
click at [216, 84] on span "Text" at bounding box center [214, 84] width 25 height 5
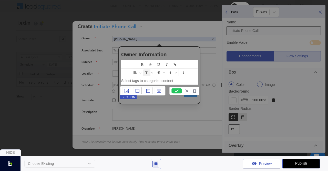
click at [176, 90] on icon at bounding box center [177, 90] width 10 height 5
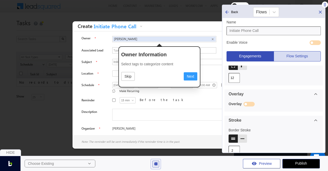
click at [298, 59] on button "Flow Settings" at bounding box center [297, 56] width 47 height 10
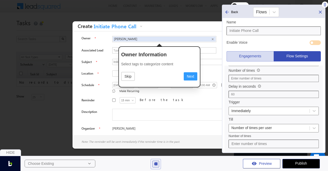
scroll to position [133, 0]
click at [256, 112] on div at bounding box center [270, 112] width 76 height 6
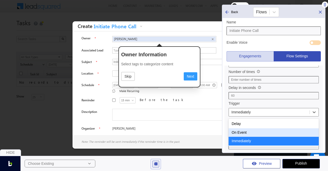
click at [236, 130] on div "On Event" at bounding box center [274, 132] width 90 height 9
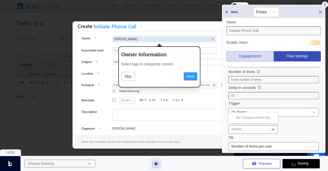
click at [238, 129] on div at bounding box center [249, 129] width 35 height 6
type input "Demo"
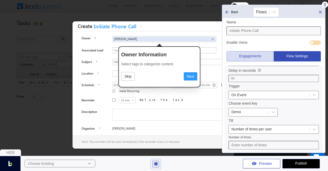
click at [262, 136] on div "Number of times" at bounding box center [274, 136] width 90 height 3
click at [262, 142] on input "number" at bounding box center [274, 145] width 90 height 9
type input "365"
click at [252, 79] on input "60" at bounding box center [274, 78] width 90 height 7
type input "6"
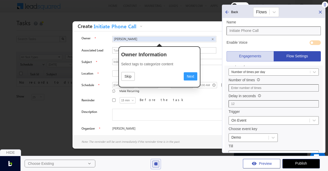
scroll to position [125, 0]
type input "12"
click at [245, 89] on input "number" at bounding box center [274, 88] width 90 height 7
type input "365"
click at [276, 111] on div "Trigger" at bounding box center [274, 112] width 90 height 5
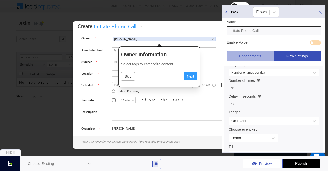
click at [258, 58] on button "Engagements" at bounding box center [250, 56] width 47 height 10
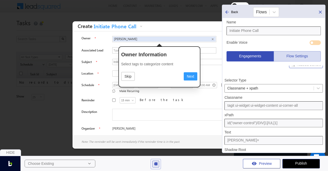
scroll to position [0, 0]
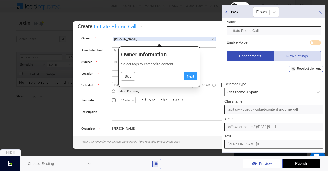
click at [293, 69] on rect at bounding box center [294, 69] width 4 height 4
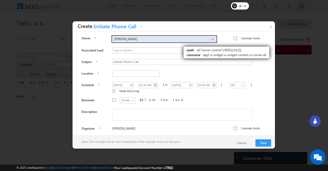
click at [178, 41] on ul "Bhavya ×" at bounding box center [164, 39] width 104 height 6
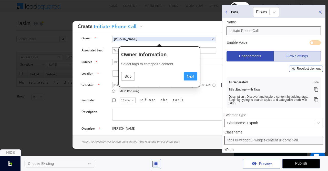
click at [157, 163] on img at bounding box center [155, 163] width 5 height 5
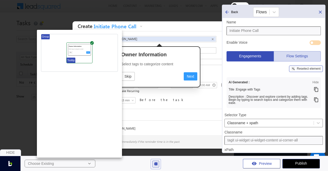
click at [85, 63] on icon at bounding box center [85, 63] width 3 height 3
click at [0, 0] on icon at bounding box center [0, 0] width 0 height 0
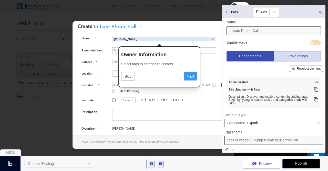
click at [161, 163] on img at bounding box center [160, 163] width 5 height 5
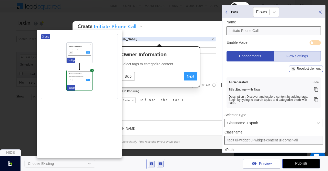
click at [0, 0] on icon at bounding box center [0, 0] width 0 height 0
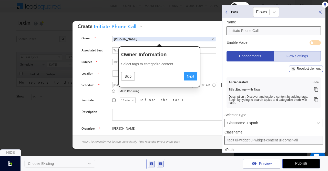
click at [300, 68] on div "Reselect element" at bounding box center [309, 68] width 24 height 3
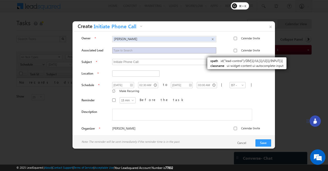
click at [202, 52] on input "text" at bounding box center [165, 50] width 104 height 6
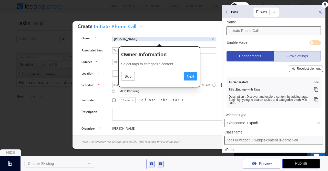
type input "ui-widget-content ui-autocomplete-input"
type input "id("lead-control")/DIV[1]/UL[1]/LI[1]/INPUT[1]"
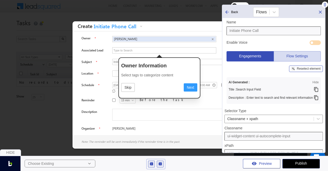
click at [303, 70] on div "Reselect element" at bounding box center [309, 68] width 24 height 3
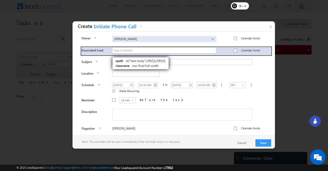
click at [108, 52] on div "Associated Lead Calendar Invite" at bounding box center [177, 51] width 190 height 8
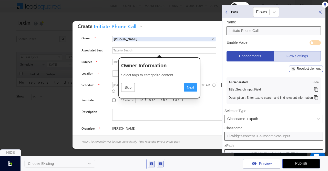
type input "row-fluid full-width"
type input "id("task-body")/DIV[1]/DIV[2]"
type input "Associated LeadCalendar Invite"
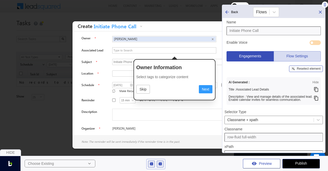
click at [316, 89] on icon at bounding box center [316, 89] width 5 height 5
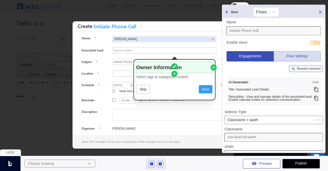
click at [163, 65] on h3 "Owner Information" at bounding box center [174, 67] width 76 height 8
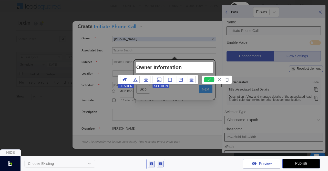
paste h3
click at [206, 78] on icon at bounding box center [209, 79] width 10 height 5
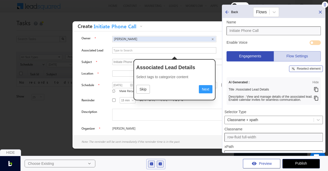
click at [315, 98] on icon at bounding box center [316, 97] width 5 height 5
click at [167, 76] on span "Select tags to categorize content" at bounding box center [162, 77] width 52 height 4
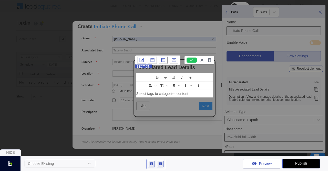
click at [193, 93] on p "Select tags to categorize content" at bounding box center [174, 93] width 76 height 6
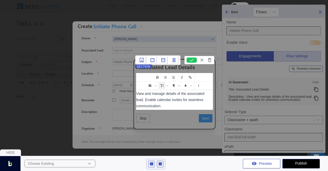
click at [189, 59] on icon at bounding box center [192, 59] width 10 height 5
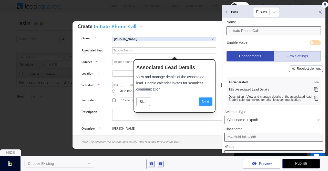
click at [310, 69] on div "Reselect element" at bounding box center [309, 68] width 24 height 3
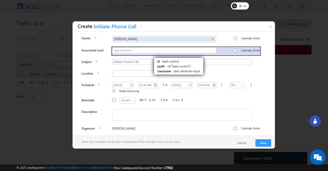
click at [149, 54] on div "Calendar Invite" at bounding box center [186, 51] width 148 height 8
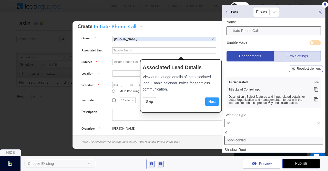
click at [299, 68] on div "Reselect element" at bounding box center [309, 68] width 24 height 3
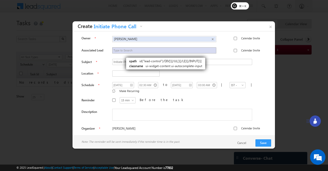
click at [121, 52] on input "text" at bounding box center [165, 50] width 104 height 6
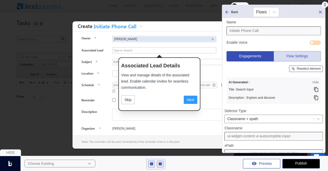
click at [297, 72] on div "Reselect element" at bounding box center [306, 68] width 34 height 6
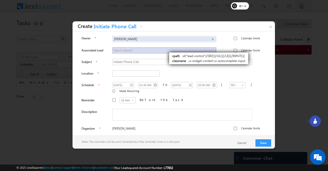
click at [165, 51] on input "text" at bounding box center [165, 50] width 104 height 6
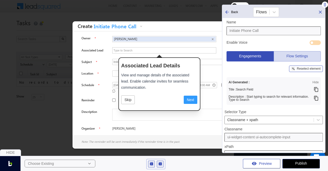
click at [298, 67] on div "Reselect element" at bounding box center [309, 68] width 24 height 3
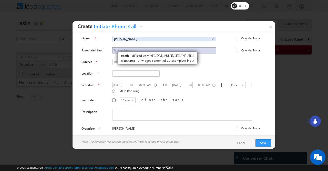
click at [114, 51] on input "text" at bounding box center [165, 50] width 104 height 6
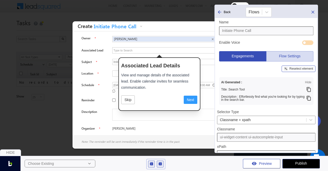
drag, startPoint x: 325, startPoint y: 5, endPoint x: 310, endPoint y: 3, distance: 15.1
click at [310, 3] on body "Menu Bhavya Bhavy a@bea con.l i" at bounding box center [164, 79] width 328 height 158
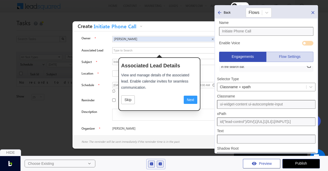
scroll to position [24, 0]
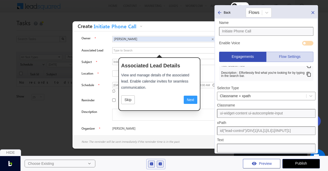
click at [160, 165] on img at bounding box center [160, 163] width 5 height 5
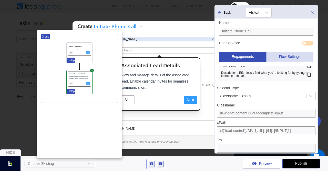
click at [84, 94] on icon at bounding box center [85, 94] width 2 height 3
click at [0, 0] on div at bounding box center [0, 0] width 0 height 0
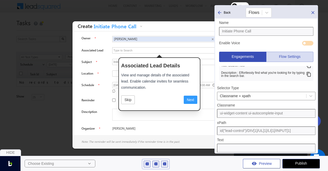
click at [165, 162] on img at bounding box center [164, 163] width 5 height 5
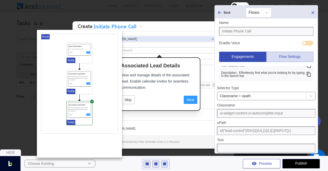
click at [0, 0] on div at bounding box center [0, 0] width 0 height 0
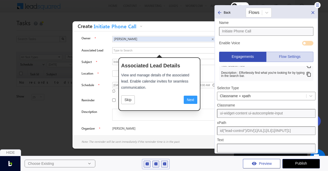
scroll to position [0, 0]
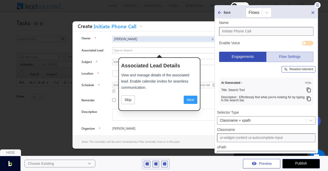
click at [295, 71] on div "Reselect element" at bounding box center [299, 69] width 34 height 6
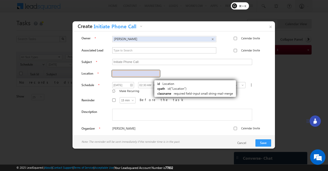
click at [145, 73] on input "text" at bounding box center [135, 73] width 47 height 6
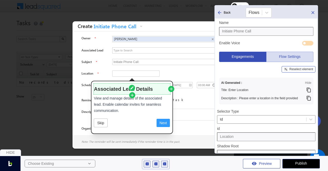
click at [114, 86] on h3 "Associated Lead Details" at bounding box center [132, 89] width 76 height 8
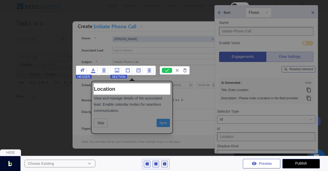
click at [167, 69] on icon at bounding box center [167, 70] width 4 height 3
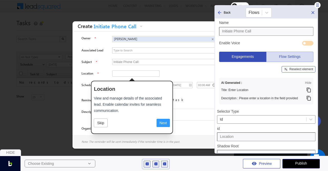
click at [307, 68] on div "Reselect element" at bounding box center [302, 68] width 24 height 3
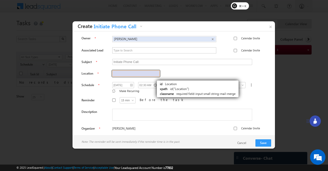
click at [151, 74] on input "text" at bounding box center [135, 73] width 47 height 6
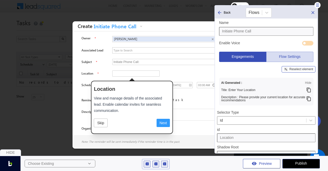
click at [309, 96] on icon at bounding box center [309, 98] width 4 height 5
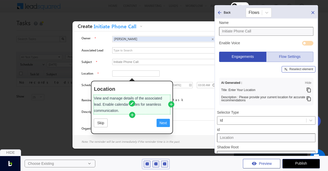
click at [94, 103] on p "View and manage details of the associated lead. Enable calendar invites for sea…" at bounding box center [132, 104] width 76 height 18
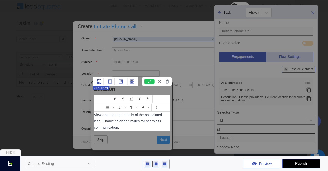
click at [168, 136] on button "Next" at bounding box center [163, 139] width 14 height 9
click at [156, 126] on p "View and manage details of the associated lead. Enable calendar invites for sea…" at bounding box center [132, 121] width 76 height 18
click at [155, 124] on p "View and manage details of the associated lead. Enable calendar invites for sea…" at bounding box center [132, 121] width 76 height 18
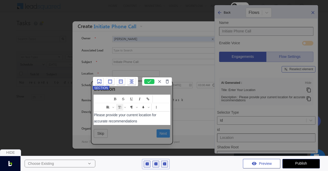
click at [145, 80] on icon at bounding box center [149, 81] width 10 height 5
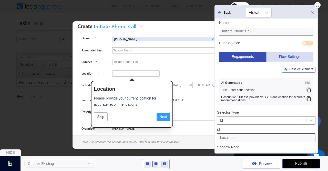
click at [234, 136] on input "Location" at bounding box center [266, 137] width 98 height 9
click at [165, 162] on img at bounding box center [164, 163] width 5 height 5
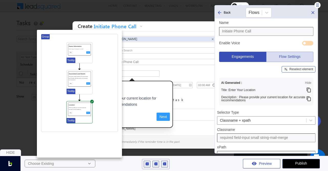
click at [85, 123] on icon at bounding box center [85, 123] width 3 height 3
click at [0, 0] on icon at bounding box center [0, 0] width 0 height 0
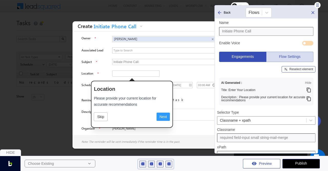
click at [298, 69] on div "Reselect element" at bounding box center [302, 68] width 24 height 3
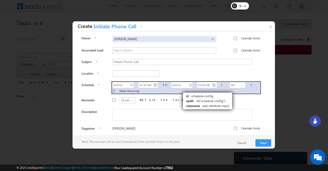
click at [178, 88] on div "30/09/2025 02:30 AM to 30/09/2025 03:00 AM | BIT - (GMT-12:00) International Da…" at bounding box center [186, 87] width 148 height 11
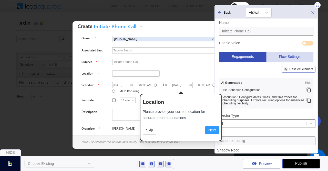
click at [309, 88] on icon at bounding box center [309, 89] width 4 height 5
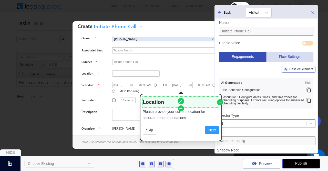
click at [174, 99] on h3 "Location" at bounding box center [181, 102] width 76 height 8
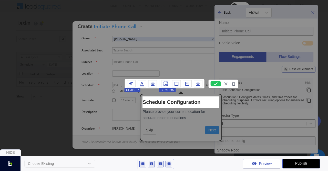
click at [214, 83] on icon at bounding box center [216, 83] width 10 height 5
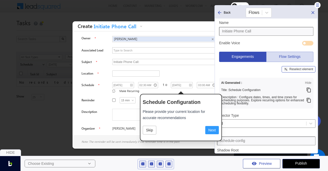
click at [309, 100] on icon at bounding box center [308, 99] width 5 height 5
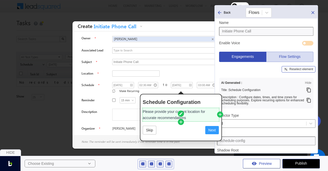
click at [156, 119] on p "Please provide your current location for accurate recommendations" at bounding box center [181, 114] width 76 height 12
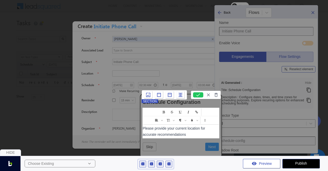
click at [186, 131] on p "Please provide your current location for accurate recommendations" at bounding box center [181, 131] width 76 height 12
click at [174, 133] on p "Please provide your current location for accurate recommendations" at bounding box center [181, 131] width 76 height 12
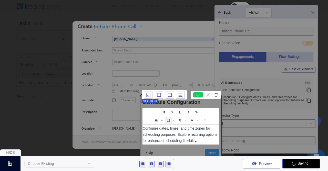
click at [196, 94] on icon at bounding box center [198, 94] width 10 height 5
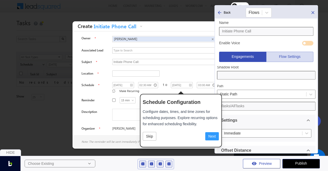
scroll to position [61, 0]
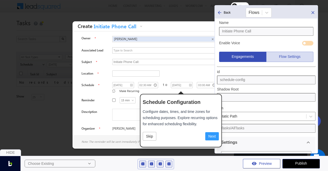
click at [259, 82] on input "schedule-config" at bounding box center [266, 79] width 98 height 9
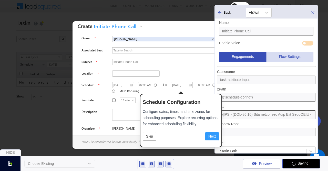
click at [169, 163] on img at bounding box center [168, 163] width 5 height 5
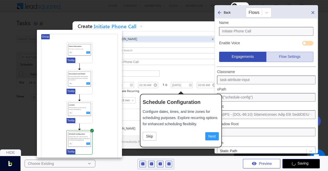
scroll to position [8, 0]
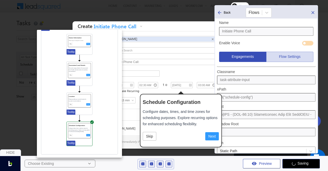
click at [85, 144] on button at bounding box center [85, 146] width 5 height 5
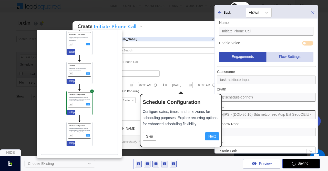
click at [0, 0] on div at bounding box center [0, 0] width 0 height 0
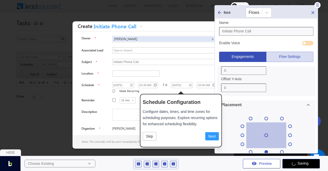
scroll to position [218, 0]
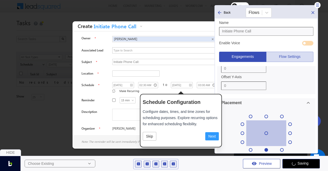
click at [267, 115] on div at bounding box center [267, 116] width 4 height 4
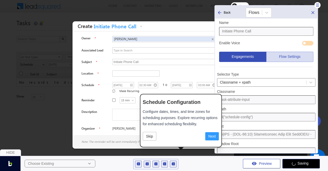
scroll to position [0, 0]
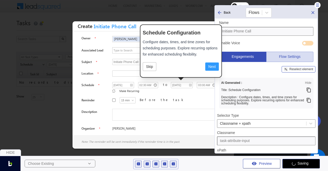
click at [293, 70] on div "Reselect element" at bounding box center [302, 68] width 24 height 3
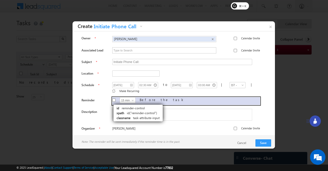
click at [112, 99] on div "15 min 30 min 45 min 1 hr 15 min Before the task" at bounding box center [186, 101] width 148 height 8
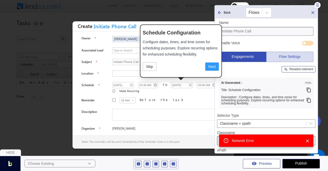
click at [296, 70] on div "Reselect element" at bounding box center [302, 68] width 24 height 3
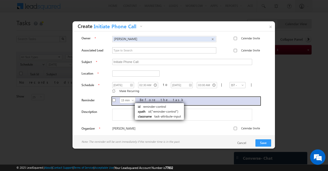
click at [129, 99] on div "15 min 30 min 45 min 1 hr 15 min Before the task" at bounding box center [186, 101] width 148 height 8
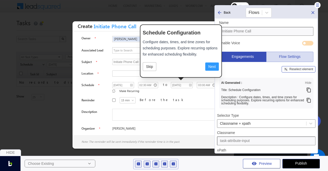
click at [293, 71] on div "Reselect element" at bounding box center [299, 69] width 34 height 6
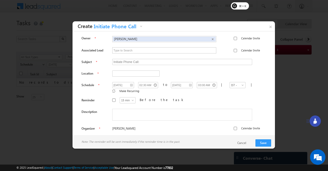
click at [140, 97] on label "Before the task" at bounding box center [162, 99] width 45 height 5
click at [116, 98] on input "Before the task" at bounding box center [113, 99] width 3 height 3
click at [140, 97] on label "Before the task" at bounding box center [162, 99] width 45 height 5
click at [116, 98] on input "Before the task" at bounding box center [113, 99] width 3 height 3
checkbox input "false"
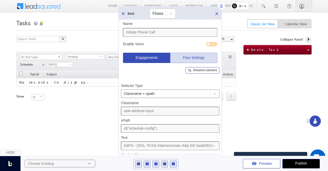
drag, startPoint x: 325, startPoint y: 6, endPoint x: 221, endPoint y: 8, distance: 103.6
click at [221, 8] on icon at bounding box center [222, 5] width 2 height 3
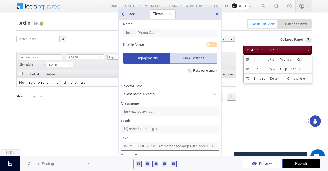
click at [271, 47] on button "Create Task" at bounding box center [278, 49] width 68 height 9
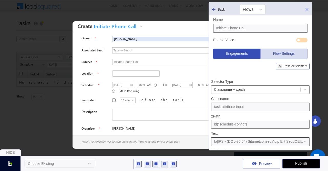
drag, startPoint x: 222, startPoint y: 6, endPoint x: 312, endPoint y: 2, distance: 90.4
click at [312, 2] on body "Menu Bhavya Bhavy a@bea con.l i" at bounding box center [164, 79] width 328 height 158
click at [172, 163] on img at bounding box center [173, 163] width 5 height 5
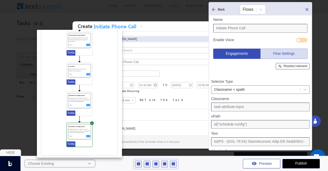
scroll to position [39, 0]
click at [0, 0] on div at bounding box center [0, 0] width 0 height 0
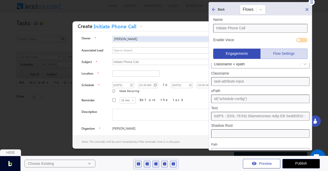
scroll to position [0, 0]
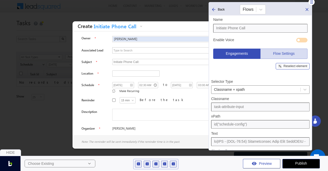
click at [293, 66] on div "Reselect element" at bounding box center [296, 65] width 24 height 3
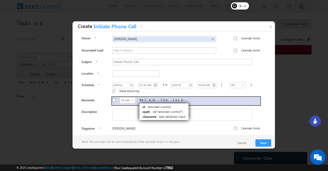
click at [132, 98] on div "15 min 30 min 45 min 1 hr 15 min Before the task" at bounding box center [186, 101] width 148 height 8
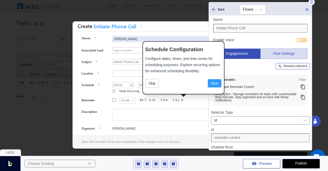
click at [303, 86] on icon at bounding box center [303, 86] width 5 height 5
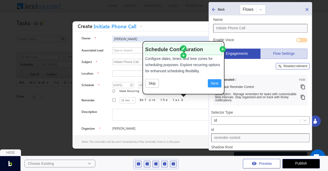
click at [172, 48] on h3 "Schedule Configuration" at bounding box center [183, 49] width 76 height 8
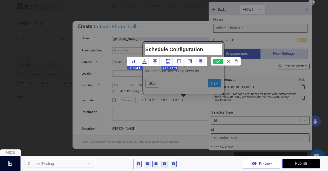
paste h3
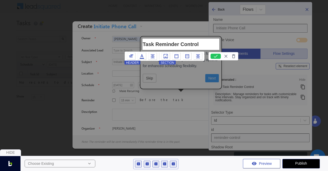
click at [215, 56] on icon at bounding box center [216, 56] width 4 height 3
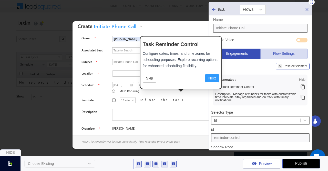
click at [302, 96] on icon at bounding box center [303, 96] width 5 height 5
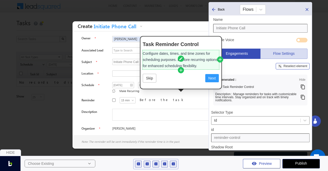
click at [167, 66] on p "Configure dates, times, and time zones for scheduling purposes. Explore recurri…" at bounding box center [181, 59] width 76 height 18
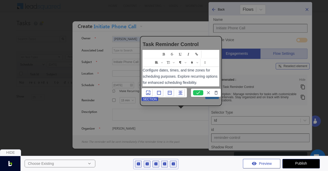
click at [169, 82] on p "Configure dates, times, and time zones for scheduling purposes. Explore recurri…" at bounding box center [181, 76] width 76 height 18
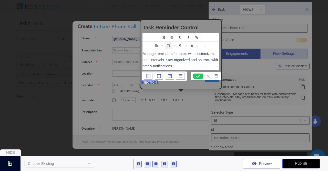
click at [196, 92] on div "Owner Bhavya Bhavya × Calendar Invite Associated Lead to" at bounding box center [173, 84] width 195 height 98
click at [196, 76] on icon at bounding box center [198, 75] width 10 height 5
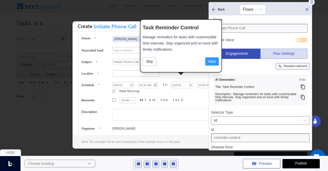
click at [248, 133] on input "reminder-control" at bounding box center [260, 137] width 98 height 9
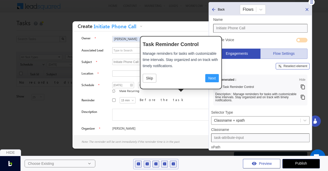
click at [290, 68] on div "Reselect element" at bounding box center [293, 66] width 34 height 6
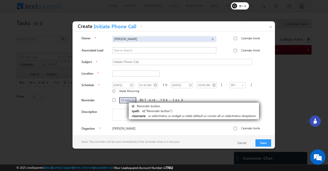
click at [122, 98] on span "15 min" at bounding box center [128, 100] width 16 height 5
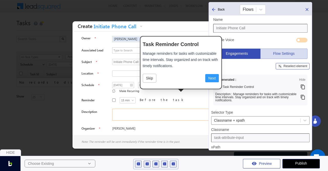
click at [171, 108] on textarea at bounding box center [182, 114] width 140 height 12
type input "ui-selectmenu-status"
type input "id("Reminder-button")/SPAN[1]"
type input "15 min"
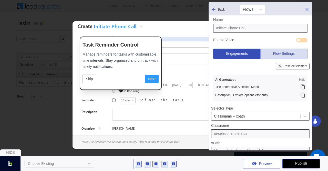
click at [173, 163] on img at bounding box center [173, 163] width 5 height 5
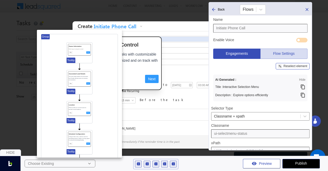
scroll to position [39, 0]
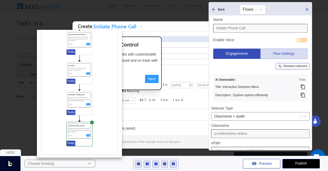
click at [85, 145] on icon at bounding box center [85, 146] width 3 height 3
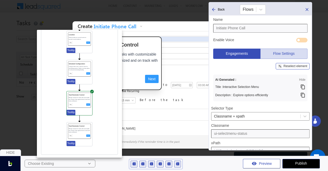
click at [0, 0] on icon at bounding box center [0, 0] width 0 height 0
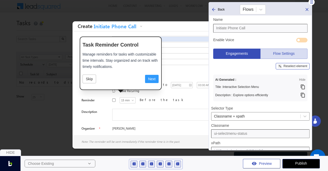
click at [282, 66] on div "Reselect element" at bounding box center [293, 66] width 34 height 6
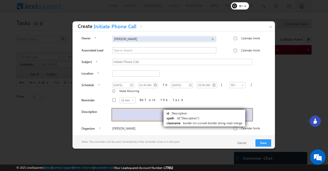
click at [156, 108] on textarea at bounding box center [182, 114] width 140 height 12
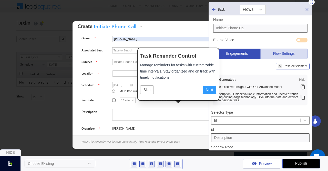
click at [298, 67] on div "Reselect element" at bounding box center [296, 65] width 24 height 3
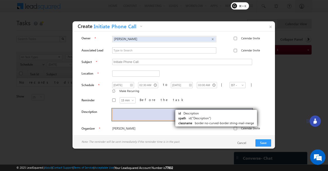
click at [171, 108] on textarea at bounding box center [182, 114] width 140 height 12
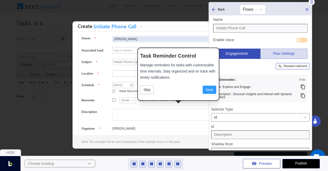
click at [292, 66] on div "Reselect element" at bounding box center [296, 65] width 24 height 3
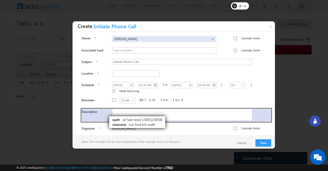
click at [104, 111] on div "Description" at bounding box center [177, 114] width 190 height 13
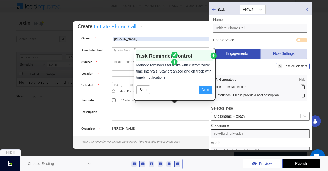
click at [157, 55] on h3 "Task Reminder Control" at bounding box center [174, 56] width 76 height 8
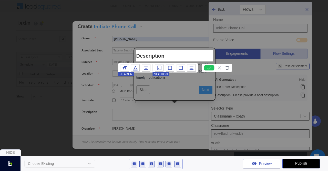
click at [210, 66] on icon at bounding box center [209, 67] width 10 height 5
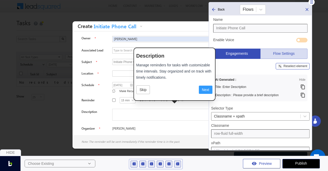
click at [303, 95] on icon at bounding box center [303, 94] width 5 height 5
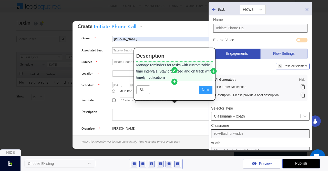
click at [162, 68] on p "Manage reminders for tasks with customizable time intervals. Stay organized and…" at bounding box center [174, 71] width 76 height 18
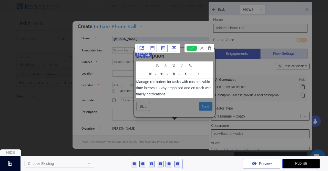
click at [190, 87] on p "Manage reminders for tasks with customizable time intervals. Stay organized and…" at bounding box center [174, 87] width 76 height 18
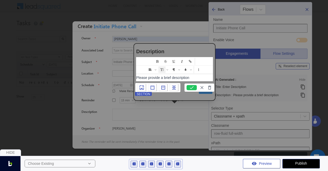
click at [193, 88] on icon at bounding box center [192, 87] width 10 height 5
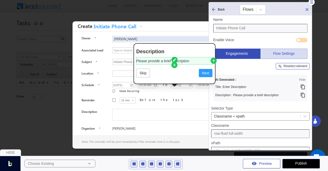
click at [302, 66] on div "Reselect element" at bounding box center [296, 65] width 24 height 3
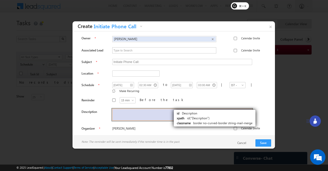
click at [167, 108] on textarea at bounding box center [182, 114] width 140 height 12
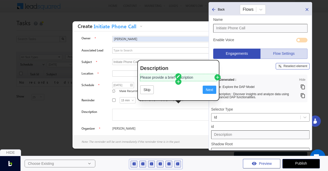
click at [237, 135] on input "Description" at bounding box center [260, 134] width 98 height 9
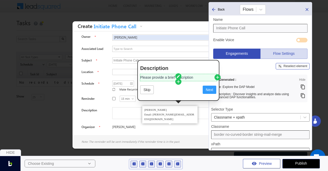
scroll to position [0, 0]
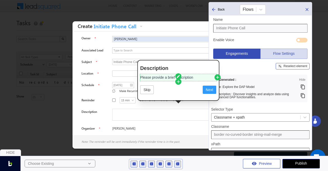
click at [178, 164] on img at bounding box center [177, 163] width 5 height 5
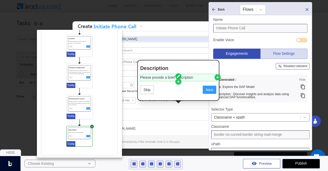
scroll to position [66, 0]
click at [85, 145] on icon at bounding box center [85, 146] width 3 height 3
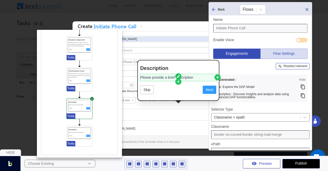
click at [0, 0] on icon at bounding box center [0, 0] width 0 height 0
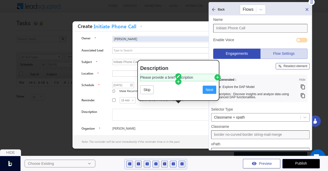
click at [284, 65] on div "Reselect element" at bounding box center [296, 65] width 24 height 3
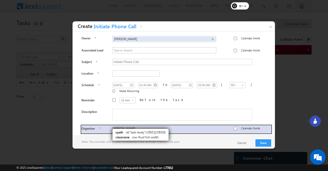
click at [112, 126] on span "[PERSON_NAME]" at bounding box center [164, 128] width 104 height 5
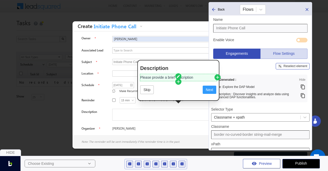
type input "small organizer-name"
type input "id("organiser-control")/SPAN[1]/SPAN[1]"
type input "[PERSON_NAME]"
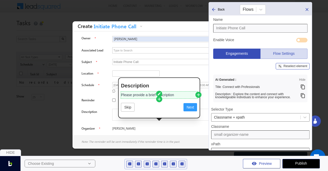
click at [302, 85] on icon at bounding box center [303, 86] width 5 height 5
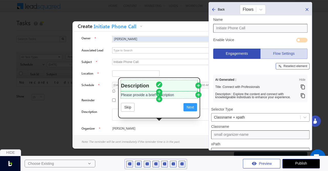
click at [122, 83] on h3 "Description" at bounding box center [159, 85] width 76 height 8
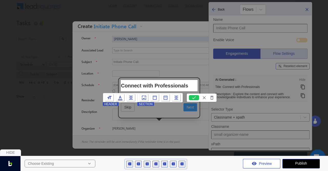
click at [193, 94] on div at bounding box center [202, 97] width 30 height 8
click at [194, 98] on icon at bounding box center [194, 97] width 10 height 5
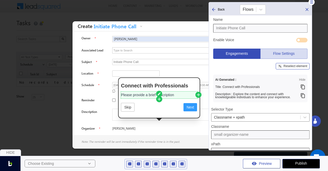
click at [281, 66] on rect at bounding box center [281, 66] width 4 height 4
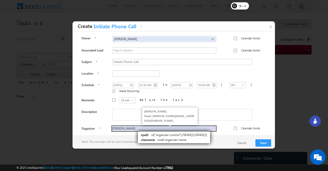
click at [133, 126] on span "[PERSON_NAME]" at bounding box center [164, 128] width 104 height 5
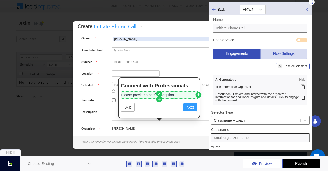
click at [294, 68] on div "Reselect element" at bounding box center [293, 66] width 34 height 6
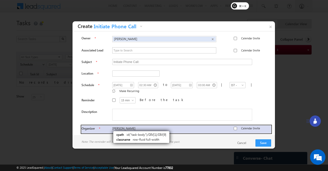
click at [108, 126] on div "Organizer Bhavya Calendar Invite" at bounding box center [177, 129] width 190 height 8
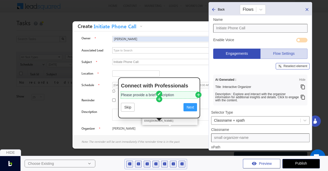
type input "row-fluid full-width"
type input "id("task-body")/DIV[1]/DIV[9]"
type input "OrganizerBhavyaCalendar Invite"
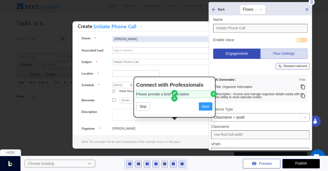
click at [303, 95] on icon at bounding box center [303, 95] width 5 height 5
click at [153, 94] on p "Please provide a brief description" at bounding box center [174, 94] width 76 height 6
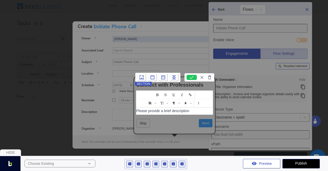
click at [197, 110] on p "Please provide a brief description" at bounding box center [174, 110] width 76 height 6
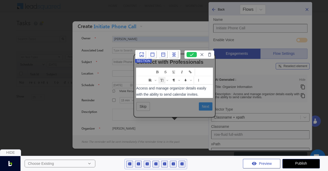
click at [192, 55] on icon at bounding box center [192, 54] width 10 height 5
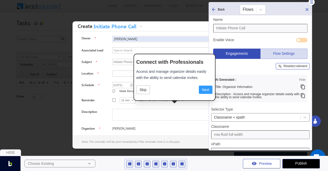
click at [290, 66] on div "Reselect element" at bounding box center [296, 65] width 24 height 3
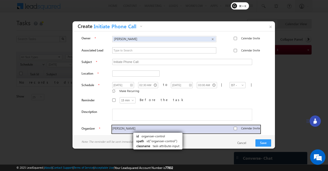
click at [128, 127] on div "Bhavya Calendar Invite" at bounding box center [186, 129] width 148 height 8
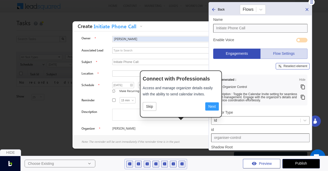
click at [231, 136] on input "organiser-control" at bounding box center [260, 137] width 98 height 9
click at [181, 162] on img at bounding box center [182, 163] width 5 height 5
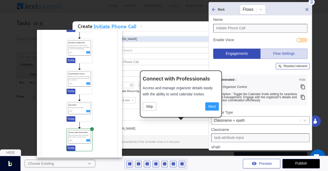
scroll to position [95, 0]
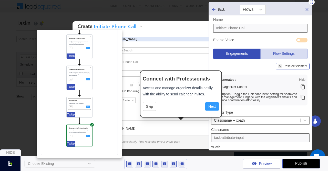
click at [84, 145] on icon at bounding box center [85, 146] width 3 height 3
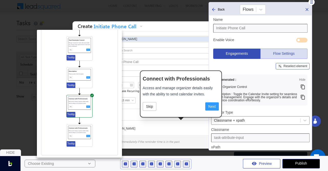
click at [0, 0] on icon at bounding box center [0, 0] width 0 height 0
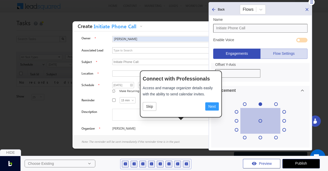
scroll to position [228, 0]
click at [244, 102] on div at bounding box center [245, 103] width 4 height 4
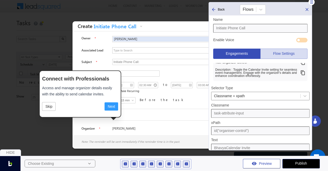
scroll to position [0, 0]
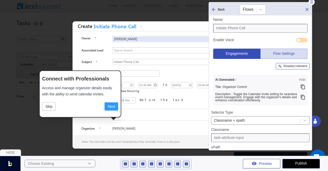
click at [286, 66] on div "Reselect element" at bounding box center [296, 65] width 24 height 3
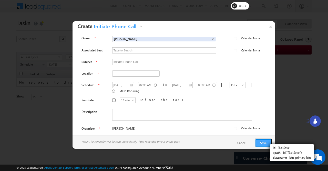
click at [264, 140] on button "Save" at bounding box center [264, 142] width 16 height 7
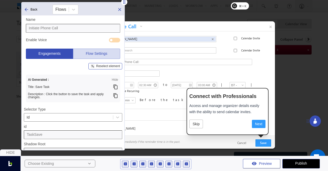
drag, startPoint x: 311, startPoint y: 4, endPoint x: 124, endPoint y: 4, distance: 187.2
click at [124, 4] on icon at bounding box center [124, 1] width 5 height 5
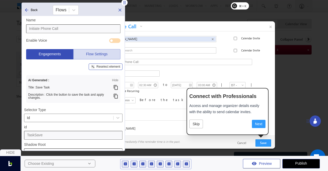
click at [64, 133] on input "TaskSave" at bounding box center [73, 135] width 98 height 9
click at [115, 87] on icon at bounding box center [115, 87] width 5 height 5
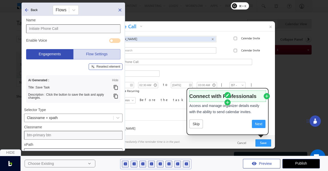
click at [196, 96] on h3 "Connect with Professionals" at bounding box center [228, 96] width 76 height 8
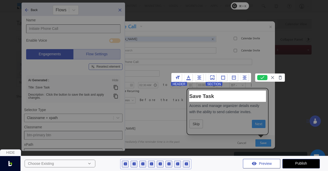
click at [263, 79] on icon at bounding box center [262, 77] width 10 height 5
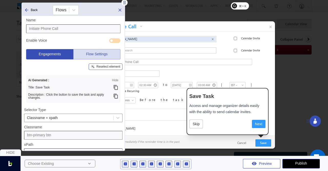
click at [115, 94] on icon at bounding box center [115, 95] width 5 height 5
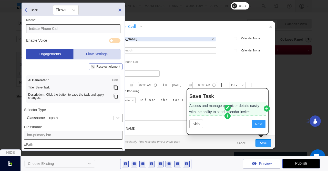
click at [199, 110] on p "Access and manage organizer details easily with the ability to send calendar in…" at bounding box center [228, 108] width 76 height 12
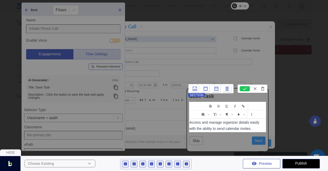
click at [228, 126] on p "Access and manage organizer details easily with the ability to send calendar in…" at bounding box center [228, 125] width 76 height 12
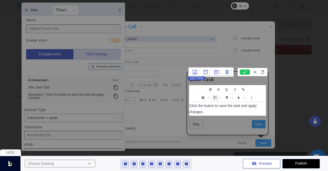
click at [244, 72] on icon at bounding box center [245, 71] width 10 height 5
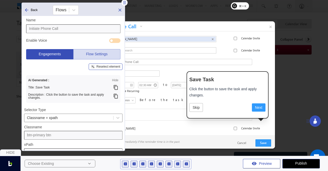
click at [105, 67] on div "Reselect element" at bounding box center [108, 66] width 24 height 3
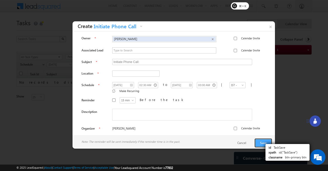
click at [261, 140] on button "Save" at bounding box center [264, 142] width 16 height 7
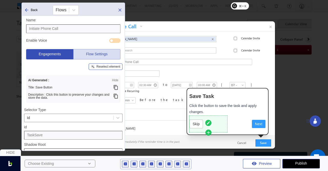
click at [208, 122] on icon at bounding box center [208, 123] width 4 height 4
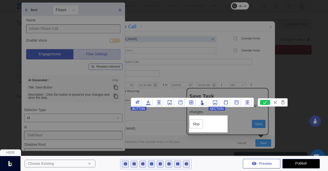
click at [246, 105] on button at bounding box center [247, 101] width 9 height 7
click at [243, 89] on icon at bounding box center [244, 89] width 5 height 5
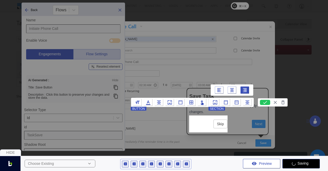
click at [226, 101] on icon at bounding box center [226, 102] width 4 height 4
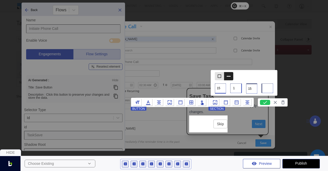
click at [235, 88] on input "1" at bounding box center [236, 88] width 12 height 10
click at [233, 87] on input "1" at bounding box center [236, 88] width 12 height 10
type input "5"
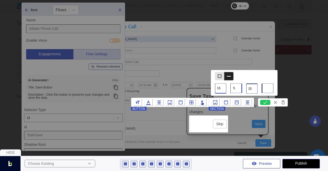
click at [263, 103] on icon at bounding box center [265, 102] width 10 height 5
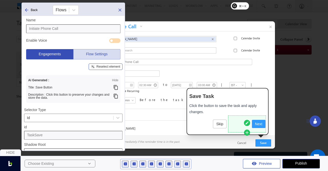
click at [254, 122] on button "Next" at bounding box center [259, 123] width 14 height 9
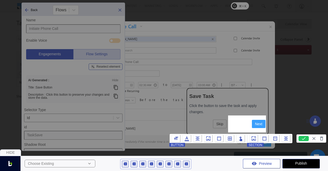
click at [257, 122] on span "Next" at bounding box center [258, 124] width 7 height 4
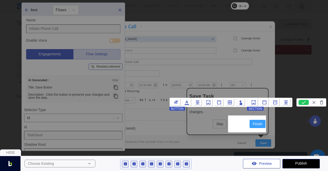
click at [284, 102] on icon at bounding box center [286, 102] width 4 height 4
click at [259, 92] on icon at bounding box center [257, 89] width 5 height 5
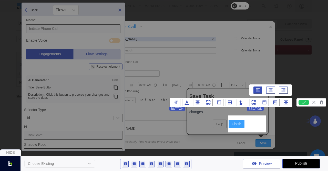
click at [263, 101] on icon at bounding box center [265, 102] width 4 height 4
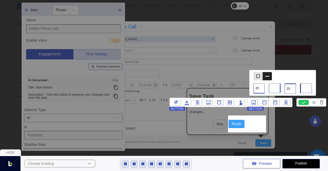
click at [302, 87] on input "number" at bounding box center [306, 88] width 12 height 10
type input "5"
click at [301, 102] on icon at bounding box center [304, 102] width 10 height 5
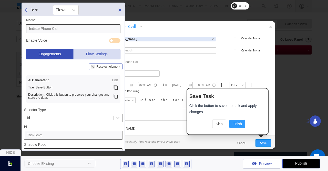
click at [83, 130] on div "id TaskSave" at bounding box center [73, 132] width 98 height 14
click at [85, 133] on input "TaskSave" at bounding box center [73, 135] width 98 height 9
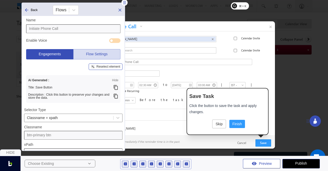
click at [27, 11] on icon at bounding box center [26, 9] width 5 height 5
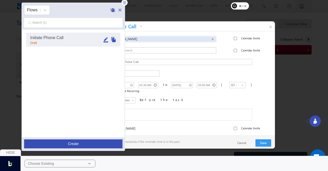
click at [294, 12] on div at bounding box center [164, 85] width 328 height 171
click at [270, 26] on link "×" at bounding box center [270, 25] width 9 height 9
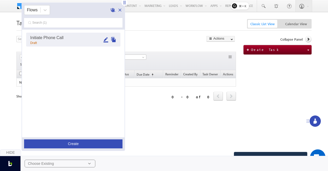
click at [259, 98] on div "Search Tasks X 0 results found Actions Export Tasks Reset all Filters Actions M…" at bounding box center [163, 82] width 295 height 93
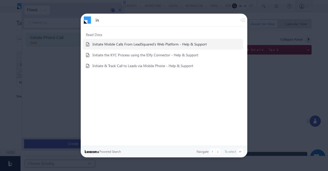
type input "i"
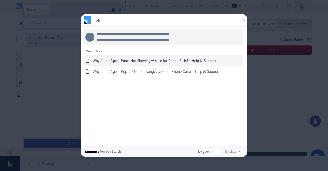
type input "p"
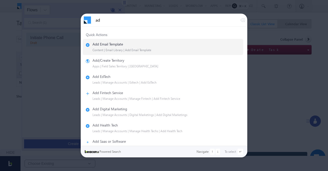
type input "a"
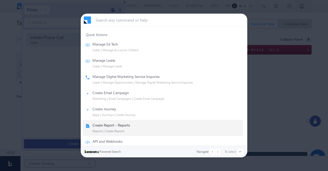
click at [289, 92] on div at bounding box center [164, 85] width 328 height 171
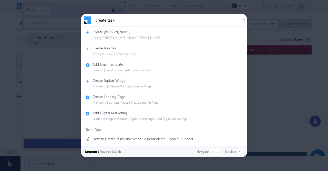
scroll to position [158, 0]
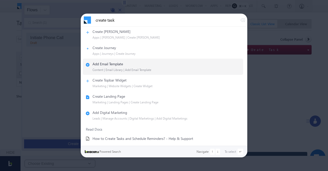
type input "create task"
click at [277, 86] on div at bounding box center [164, 85] width 328 height 171
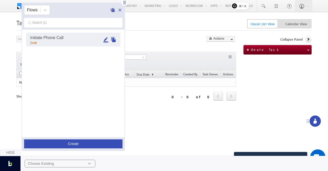
click at [78, 167] on div "Choose Existing" at bounding box center [60, 163] width 71 height 8
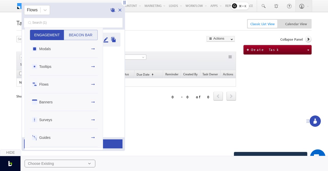
click at [121, 9] on div at bounding box center [164, 85] width 328 height 171
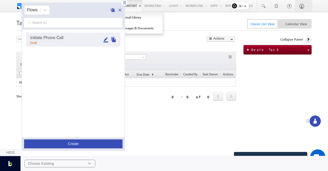
click at [121, 9] on icon at bounding box center [119, 9] width 5 height 5
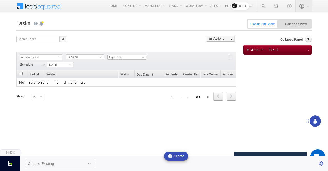
click at [95, 19] on h1 "Tasks" at bounding box center [163, 22] width 295 height 10
click at [276, 96] on div "Search Tasks X 0 results found Actions Export Tasks Reset all Filters Actions M…" at bounding box center [163, 82] width 295 height 93
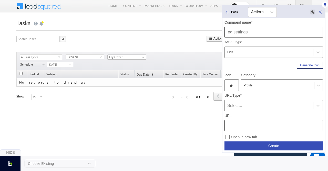
click at [268, 31] on input "text" at bounding box center [274, 32] width 98 height 11
click at [228, 11] on icon at bounding box center [227, 11] width 5 height 5
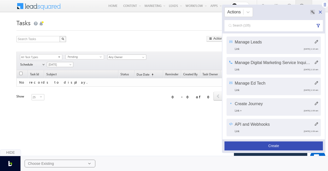
click at [271, 146] on button "Create" at bounding box center [274, 145] width 98 height 9
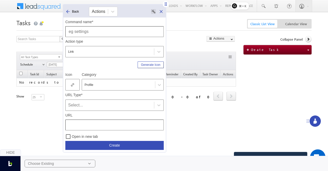
drag, startPoint x: 325, startPoint y: 5, endPoint x: 165, endPoint y: 5, distance: 159.3
click at [165, 5] on icon at bounding box center [166, 3] width 2 height 3
click at [110, 32] on input "text" at bounding box center [114, 31] width 98 height 11
type input "Initiate Phone Call"
click at [96, 83] on div at bounding box center [119, 84] width 68 height 5
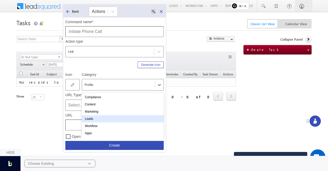
click at [93, 118] on div "Leads" at bounding box center [123, 118] width 82 height 7
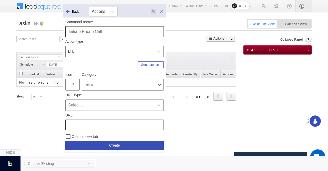
click at [69, 88] on div at bounding box center [72, 85] width 14 height 12
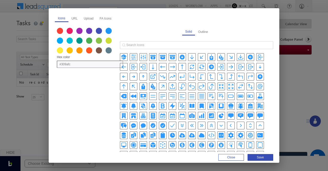
scroll to position [105, 0]
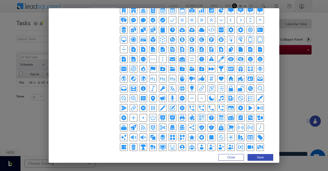
click at [211, 105] on icon "PhoneIcon" at bounding box center [212, 108] width 6 height 6
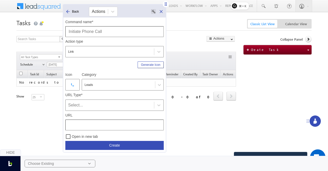
click at [97, 103] on div "Select..." at bounding box center [109, 105] width 83 height 6
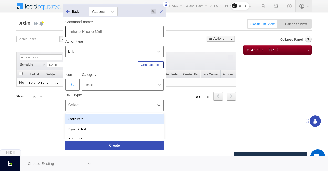
click at [85, 118] on div "Static Path" at bounding box center [114, 119] width 98 height 10
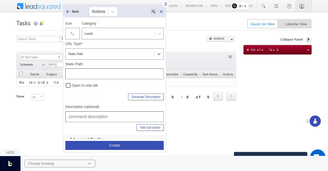
scroll to position [56, 0]
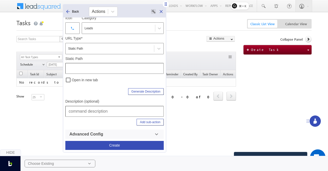
click at [85, 112] on input "text" at bounding box center [114, 111] width 98 height 11
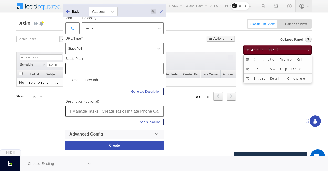
type input "Leads | Manage Tasks | Create Task | Initiate Phone Call"
click at [262, 47] on span "Create Task" at bounding box center [265, 49] width 29 height 4
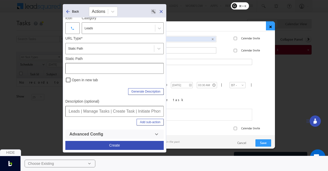
click at [271, 27] on link "×" at bounding box center [270, 25] width 9 height 9
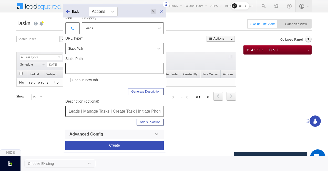
click at [111, 62] on div "Static Path" at bounding box center [114, 64] width 98 height 17
click at [111, 66] on input "text" at bounding box center [114, 68] width 98 height 11
paste input "/Tasks/AllTasks"
type input "/Tasks/AllTasks"
click at [148, 122] on button "Add sub-action" at bounding box center [150, 121] width 27 height 7
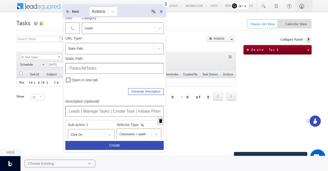
scroll to position [123, 0]
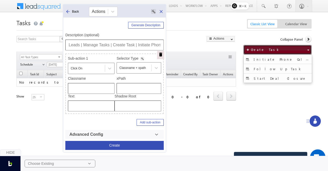
click at [257, 48] on span "Create Task" at bounding box center [265, 49] width 29 height 4
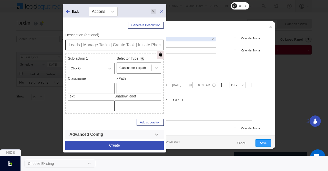
click at [293, 39] on div at bounding box center [164, 85] width 328 height 171
click at [271, 28] on link "×" at bounding box center [270, 25] width 9 height 9
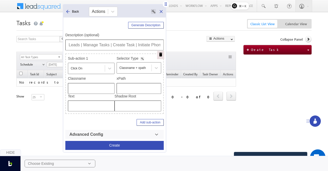
click at [144, 57] on rect at bounding box center [143, 59] width 4 height 4
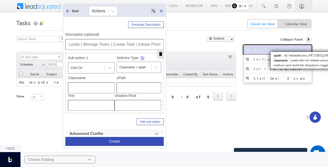
click at [282, 46] on button "Create Task" at bounding box center [278, 49] width 68 height 9
type input "create-btn-txt related-action-link medium semi-bold btn dropdown-toggle"
type input "id("relatedAction_HR")/DIV[1]/BUTTON[1]"
type input "Create Task"
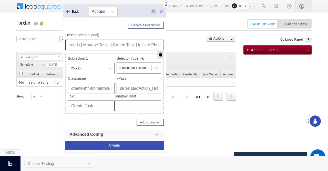
click at [103, 145] on button "Create" at bounding box center [114, 145] width 98 height 9
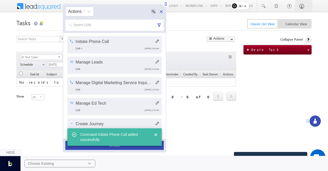
click at [226, 120] on div "Refresh first prev next last 0 - 0 of 0 Task Id Subject Status Due Date (sorted…" at bounding box center [126, 95] width 220 height 51
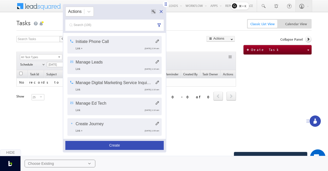
click at [161, 12] on icon at bounding box center [161, 11] width 5 height 5
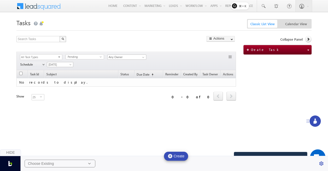
click at [115, 108] on div "Refresh first prev next last 0 - 0 of 0 Task Id Subject Status Due Date (sorted…" at bounding box center [126, 95] width 220 height 51
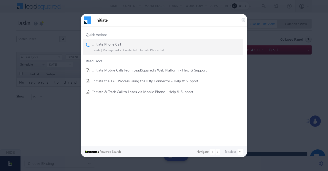
type input "initiate"
click at [107, 48] on div "Leads | Manage Tasks | Create Task | Initiate Phone Call" at bounding box center [167, 50] width 148 height 4
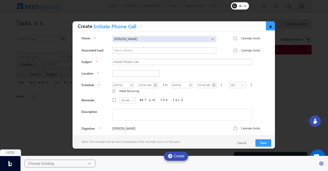
click at [269, 25] on link "×" at bounding box center [270, 25] width 9 height 9
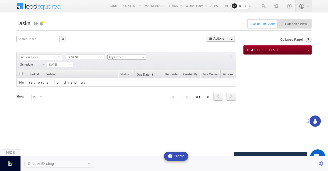
click at [70, 161] on div "Choose Existing" at bounding box center [60, 163] width 71 height 8
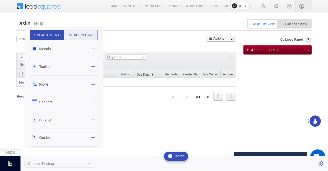
click at [58, 82] on div "Flows" at bounding box center [64, 84] width 68 height 18
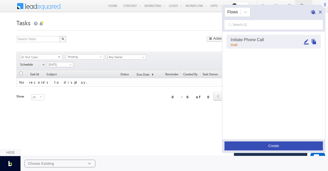
click at [309, 43] on icon "Edit" at bounding box center [307, 42] width 6 height 6
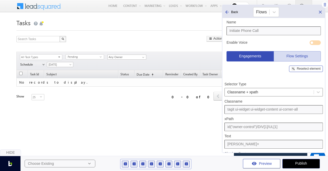
click at [126, 163] on img at bounding box center [125, 163] width 5 height 5
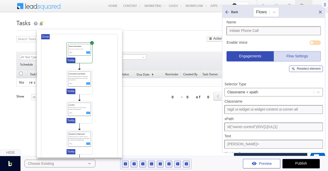
click at [81, 41] on icon at bounding box center [79, 42] width 3 height 3
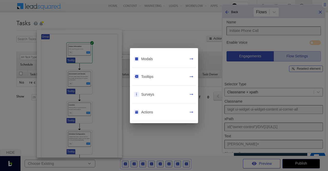
click at [152, 112] on div "Actions" at bounding box center [147, 112] width 12 height 5
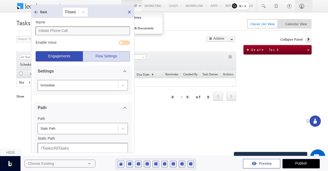
drag, startPoint x: 326, startPoint y: 5, endPoint x: 135, endPoint y: 5, distance: 191.1
click at [135, 5] on body "Menu Bhavya Bhavy a@bea con.l i" at bounding box center [164, 79] width 328 height 158
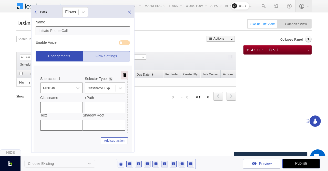
click at [111, 78] on rect at bounding box center [111, 79] width 4 height 4
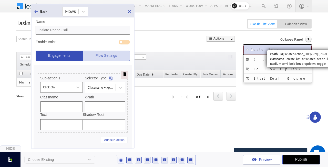
click at [283, 47] on button "Create Task" at bounding box center [278, 49] width 68 height 9
type input "create-btn-txt related-action-link medium semi-bold btn dropdown-toggle"
type input "id("relatedAction_HR")/DIV[1]/BUTTON[1]"
type input "Create Task"
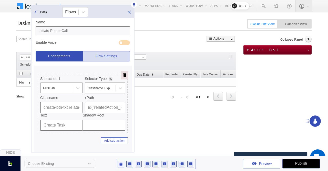
click at [36, 12] on icon at bounding box center [36, 11] width 5 height 5
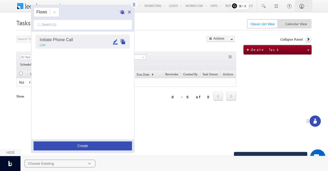
click at [131, 11] on icon at bounding box center [129, 11] width 5 height 5
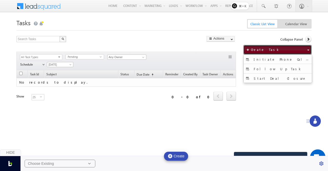
click at [261, 48] on span "Create Task" at bounding box center [265, 49] width 29 height 4
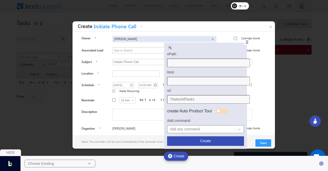
click at [168, 45] on div "xPath html url /Tasks/AllTasks create Auto Product Tour Add command Add any com…" at bounding box center [205, 96] width 83 height 106
click at [170, 47] on icon at bounding box center [170, 47] width 3 height 3
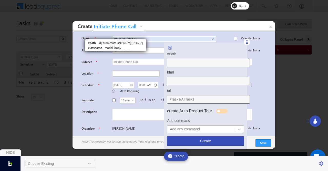
click at [80, 33] on div "Task Details Owner Bhavya Bhavya × Calendar Invite |" at bounding box center [174, 83] width 203 height 104
type input "id("frmCreateTask")/DIV[1]/DIV[2]"
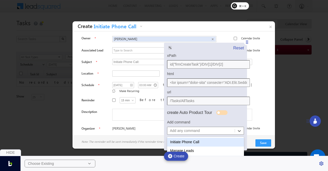
click at [192, 131] on div at bounding box center [201, 131] width 62 height 6
click at [192, 140] on div "Initiate Phone Call" at bounding box center [205, 141] width 77 height 9
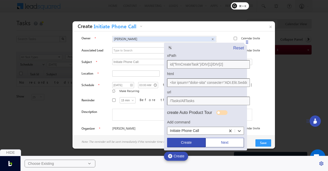
click at [193, 142] on button "Create" at bounding box center [186, 141] width 38 height 9
type input "<div class="modal-body" onscroll="LSQ.Task.ModalBodyScrolled();"> <input id="Se…"
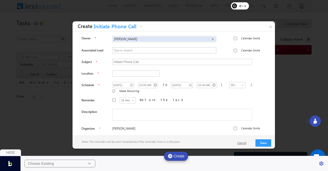
click at [246, 143] on link "Cancel" at bounding box center [244, 142] width 14 height 5
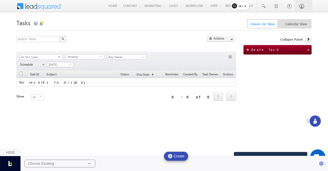
click at [198, 152] on div "Hide Choose Existing Create" at bounding box center [164, 160] width 328 height 22
click at [53, 4] on span at bounding box center [42, 5] width 37 height 9
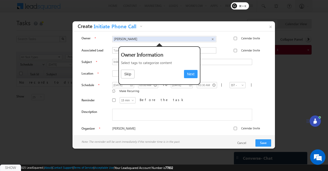
click at [191, 74] on button "Next" at bounding box center [191, 74] width 14 height 9
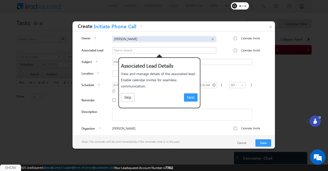
click at [192, 95] on button "Next" at bounding box center [191, 97] width 14 height 9
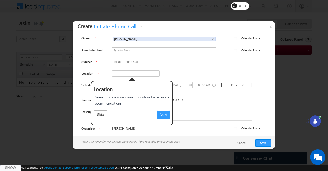
click at [165, 114] on button "Next" at bounding box center [164, 114] width 14 height 9
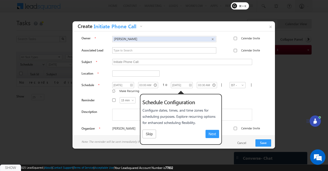
click at [211, 134] on button "Next" at bounding box center [212, 133] width 14 height 9
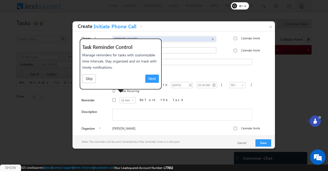
click at [156, 79] on button "Next" at bounding box center [152, 78] width 14 height 9
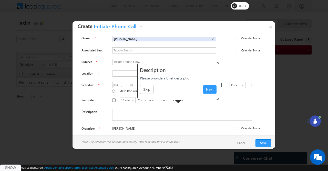
click at [211, 90] on button "Next" at bounding box center [210, 89] width 14 height 9
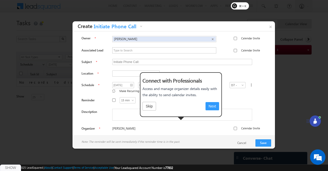
click at [213, 104] on button "Next" at bounding box center [212, 106] width 14 height 9
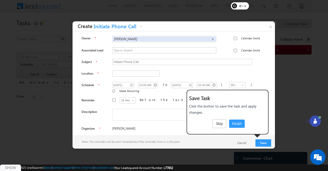
click at [233, 124] on button "Finish" at bounding box center [237, 123] width 16 height 9
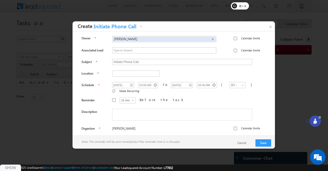
click at [298, 36] on div at bounding box center [164, 85] width 328 height 171
click at [272, 27] on link "×" at bounding box center [270, 25] width 9 height 9
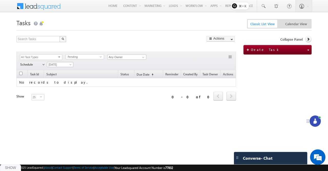
click at [313, 122] on icon at bounding box center [315, 120] width 5 height 5
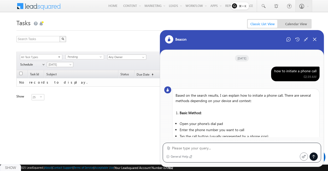
scroll to position [325, 0]
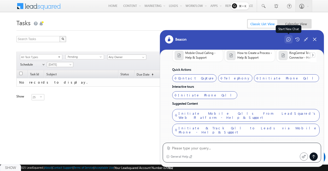
click at [288, 40] on icon at bounding box center [289, 39] width 4 height 4
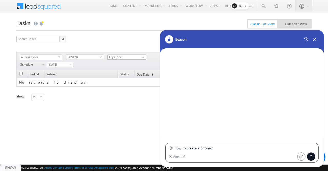
scroll to position [0, 0]
type textarea "how to create a phone call"
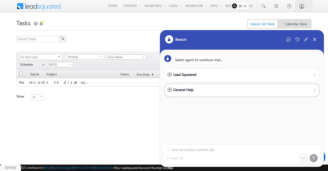
click at [182, 85] on div "General Help" at bounding box center [241, 89] width 155 height 13
click at [183, 87] on div "General Help" at bounding box center [181, 90] width 26 height 6
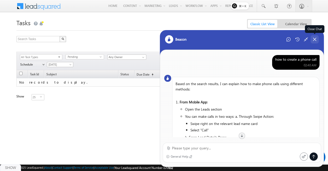
click at [316, 41] on icon at bounding box center [315, 39] width 5 height 5
